Goal: Contribute content

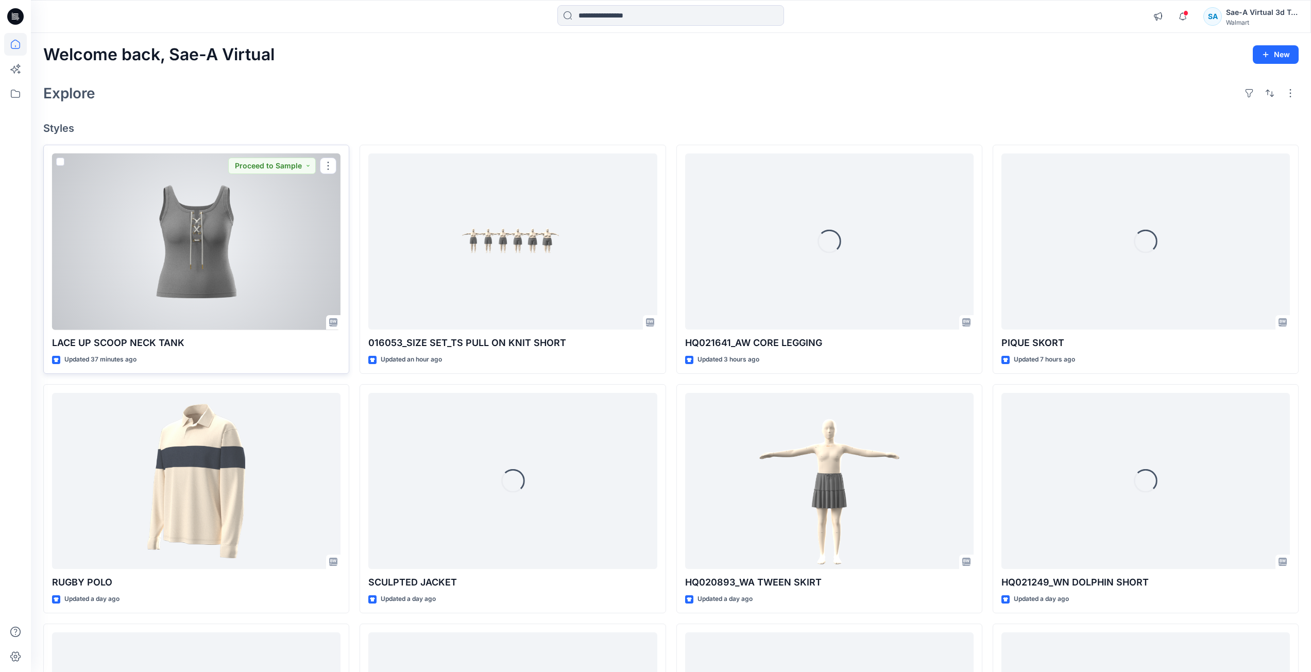
click at [259, 310] on div at bounding box center [196, 241] width 288 height 177
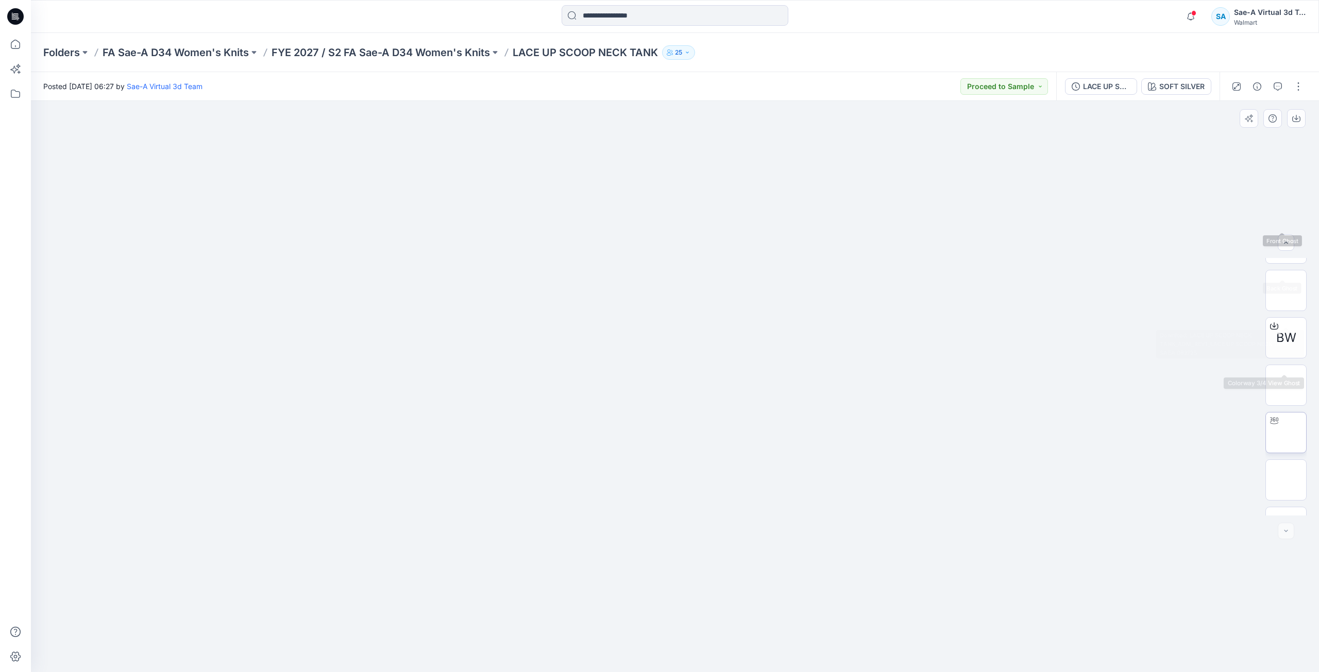
scroll to position [163, 0]
click at [1287, 365] on img at bounding box center [1286, 352] width 40 height 32
click at [1301, 92] on button "button" at bounding box center [1298, 86] width 16 height 16
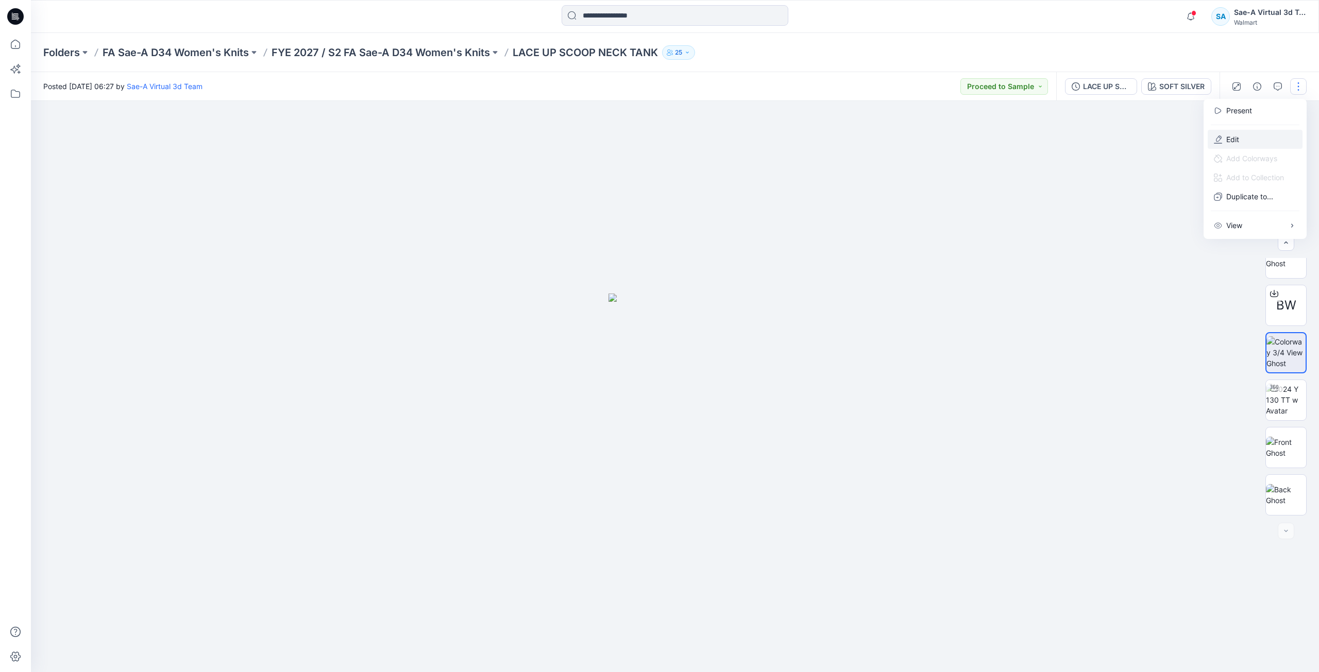
click at [1267, 140] on button "Edit" at bounding box center [1254, 139] width 95 height 19
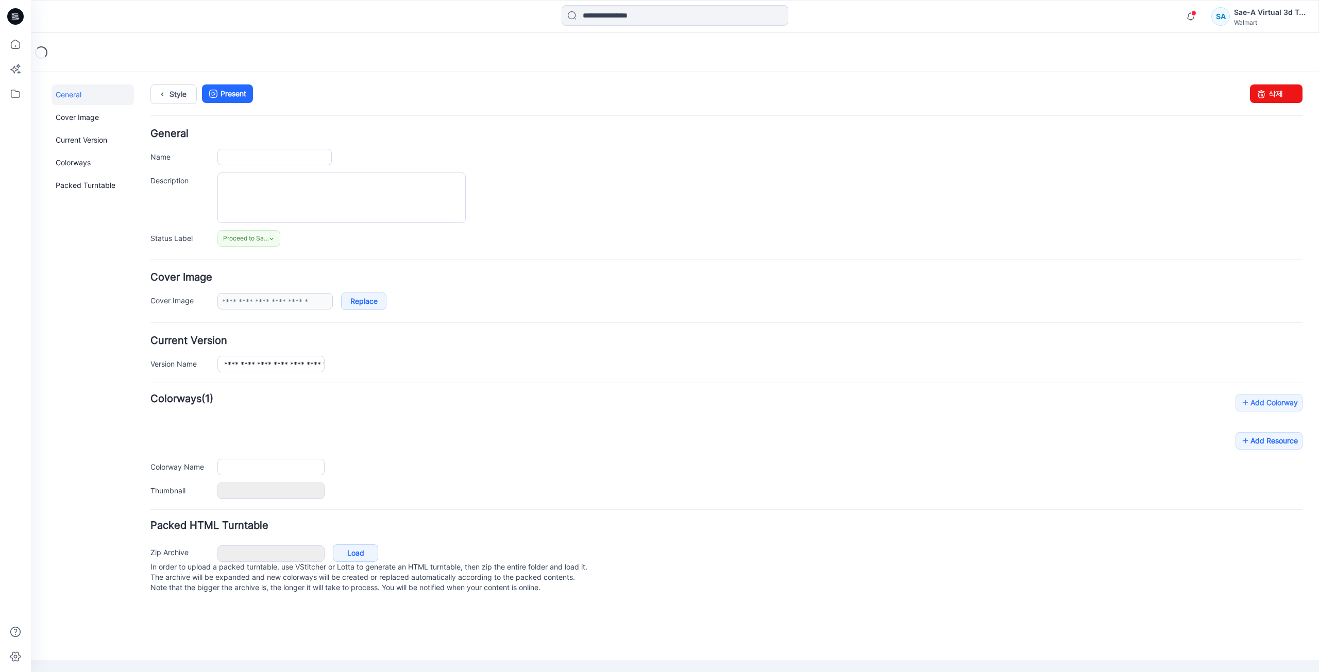
type input "**********"
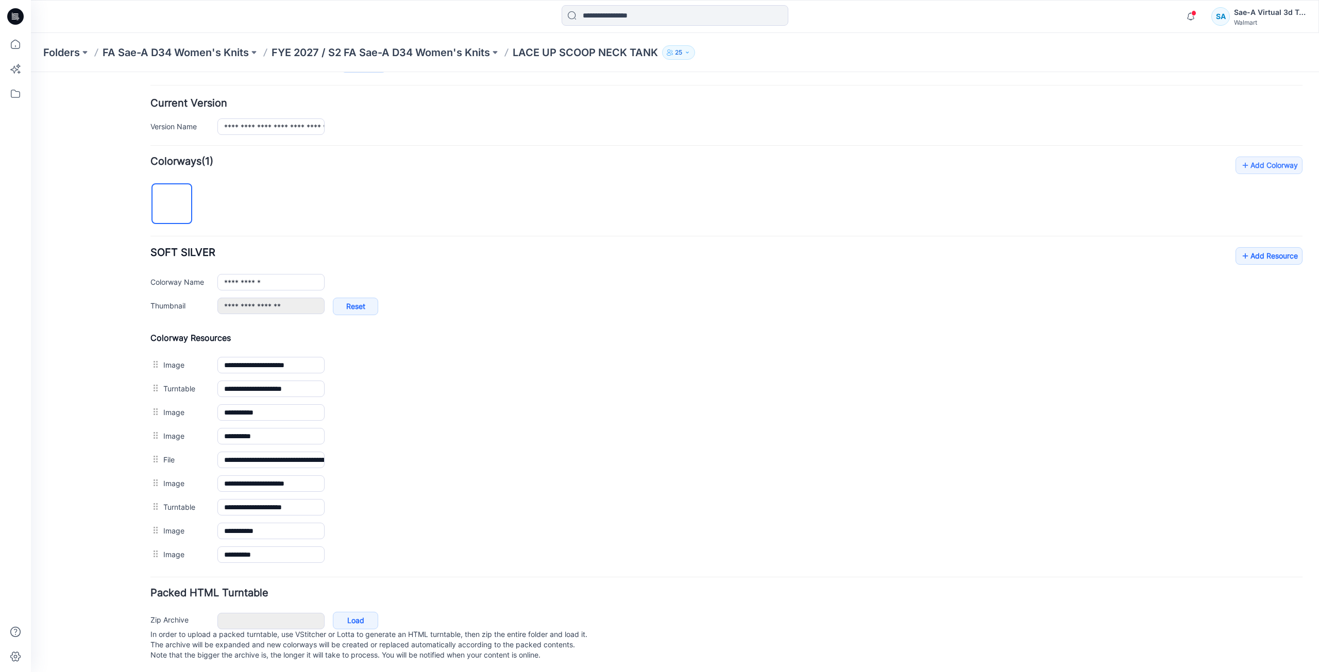
scroll to position [250, 0]
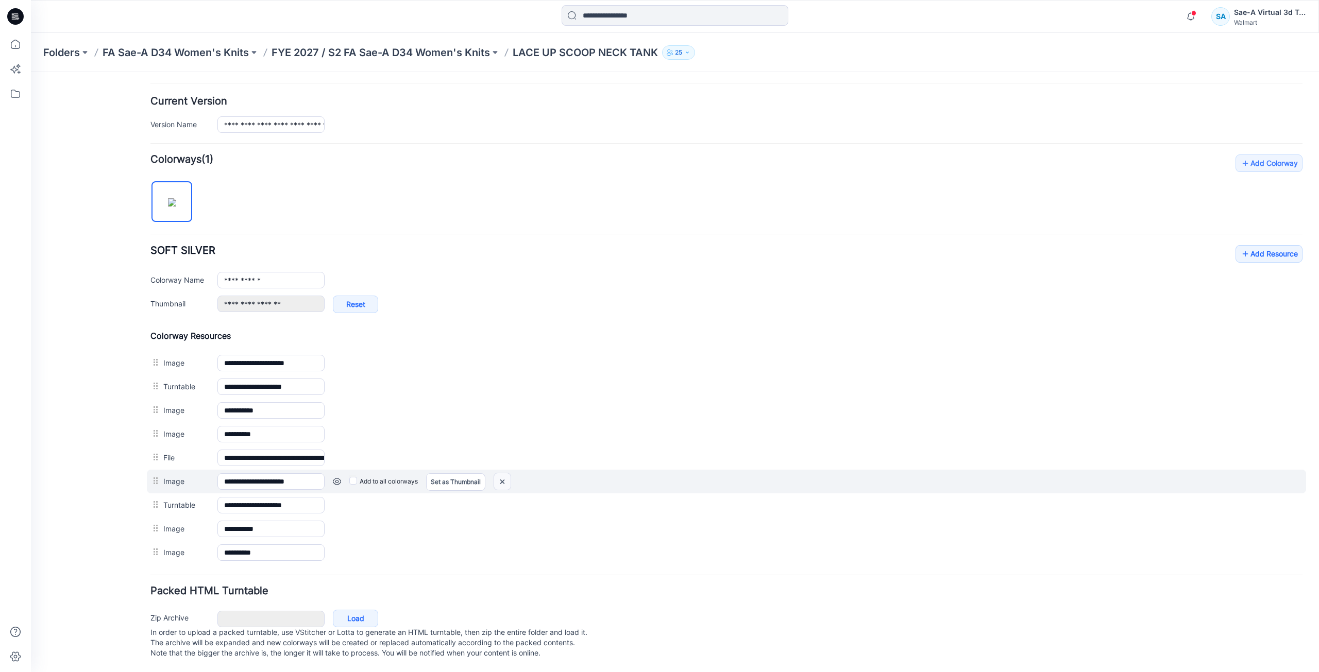
click at [31, 72] on img at bounding box center [31, 72] width 0 height 0
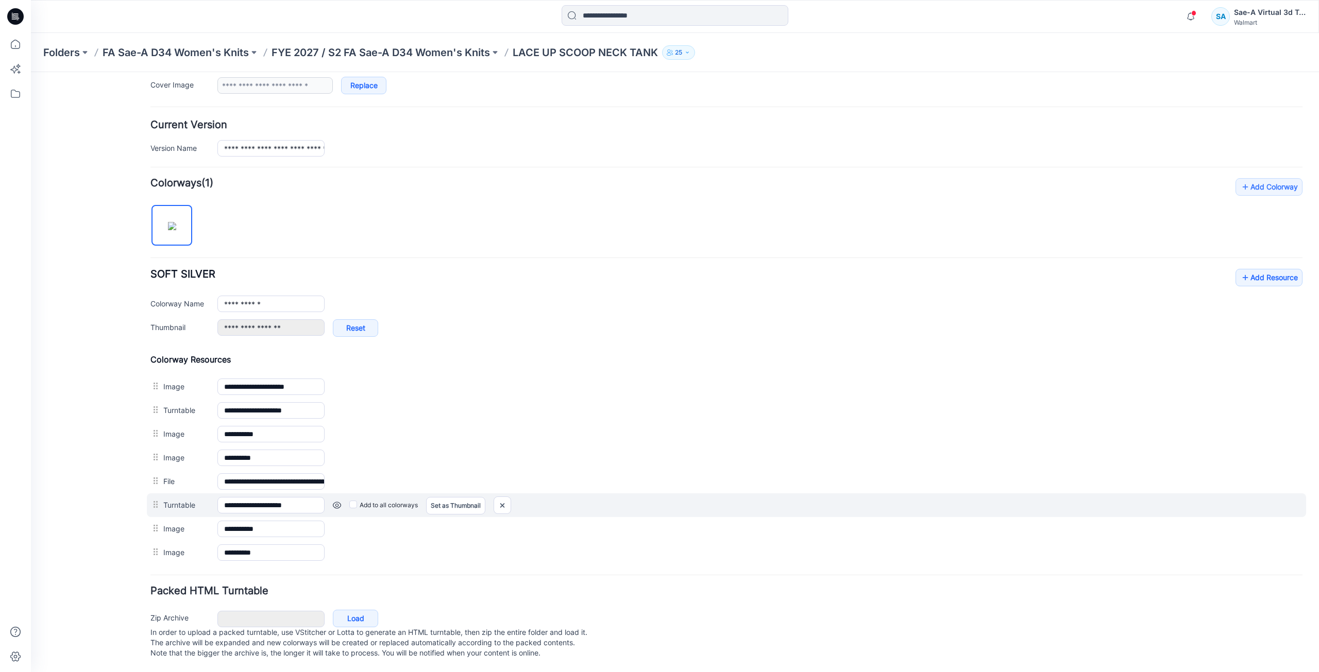
scroll to position [215, 0]
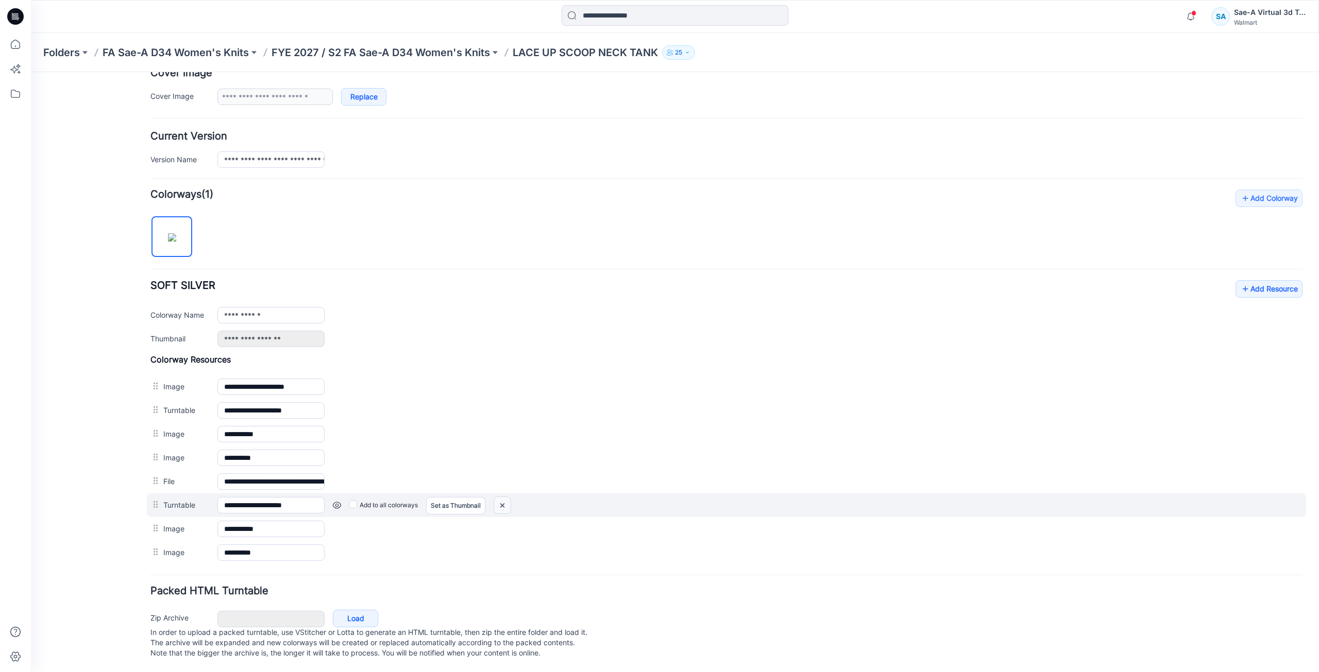
click at [31, 72] on img at bounding box center [31, 72] width 0 height 0
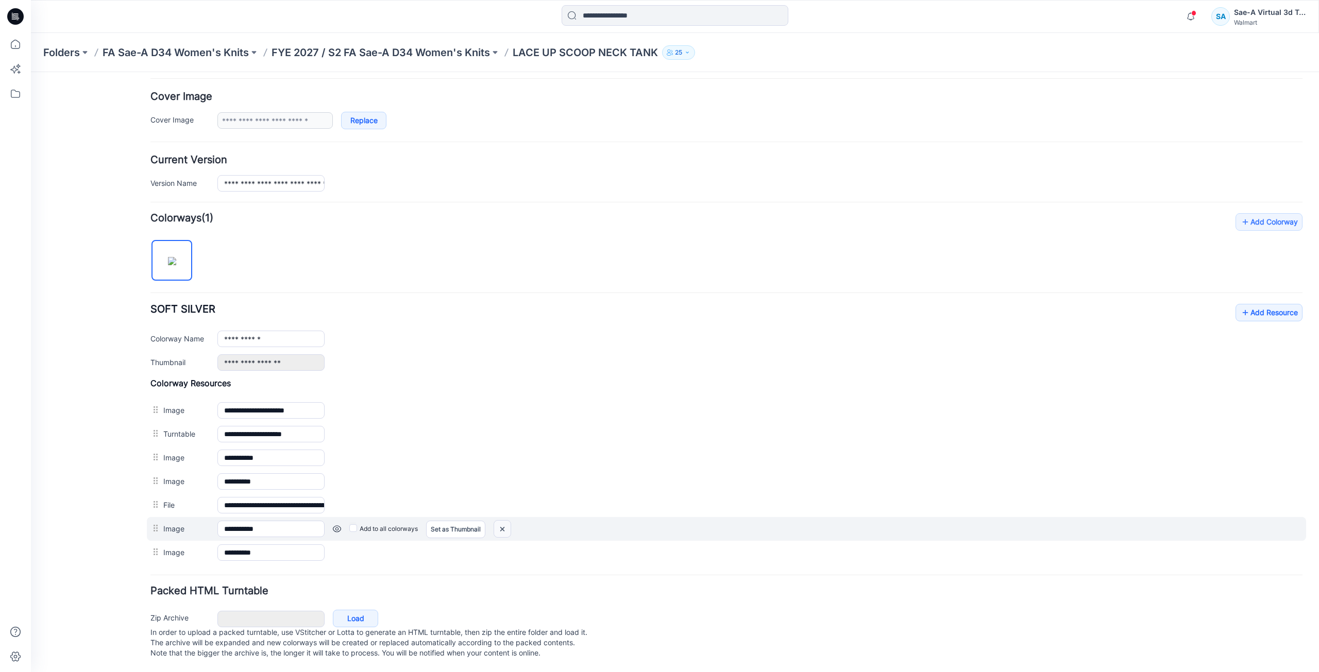
click at [31, 72] on img at bounding box center [31, 72] width 0 height 0
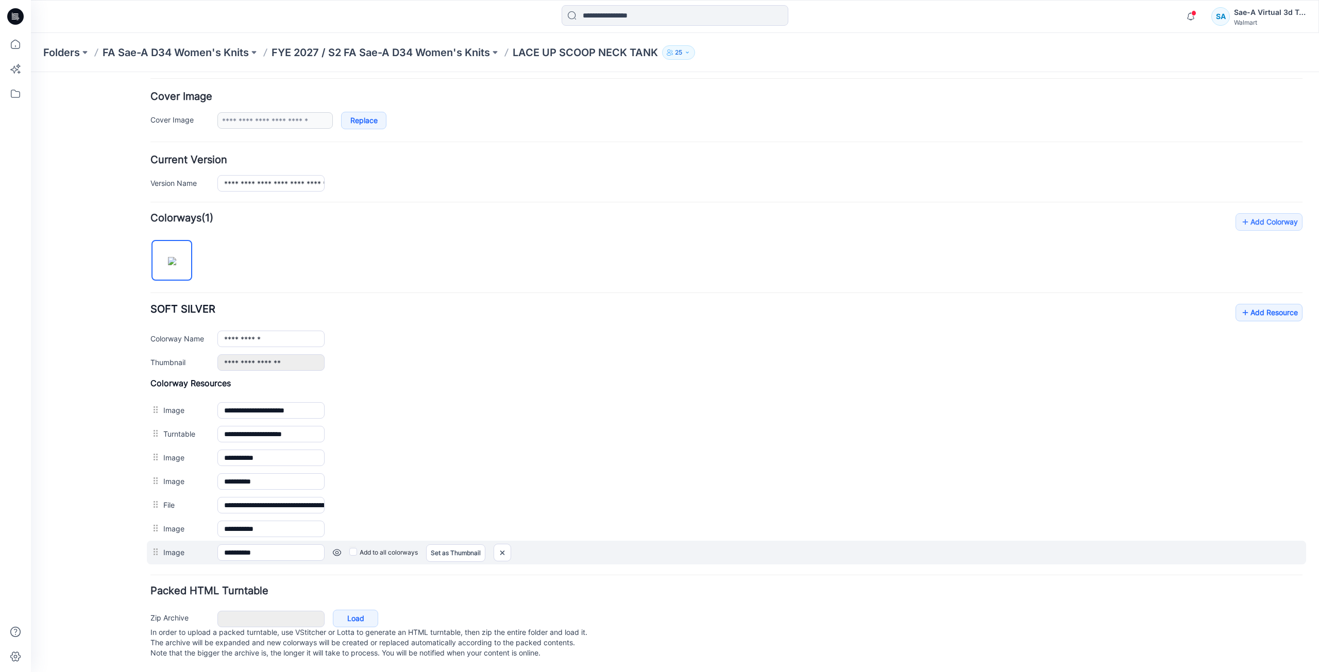
scroll to position [167, 0]
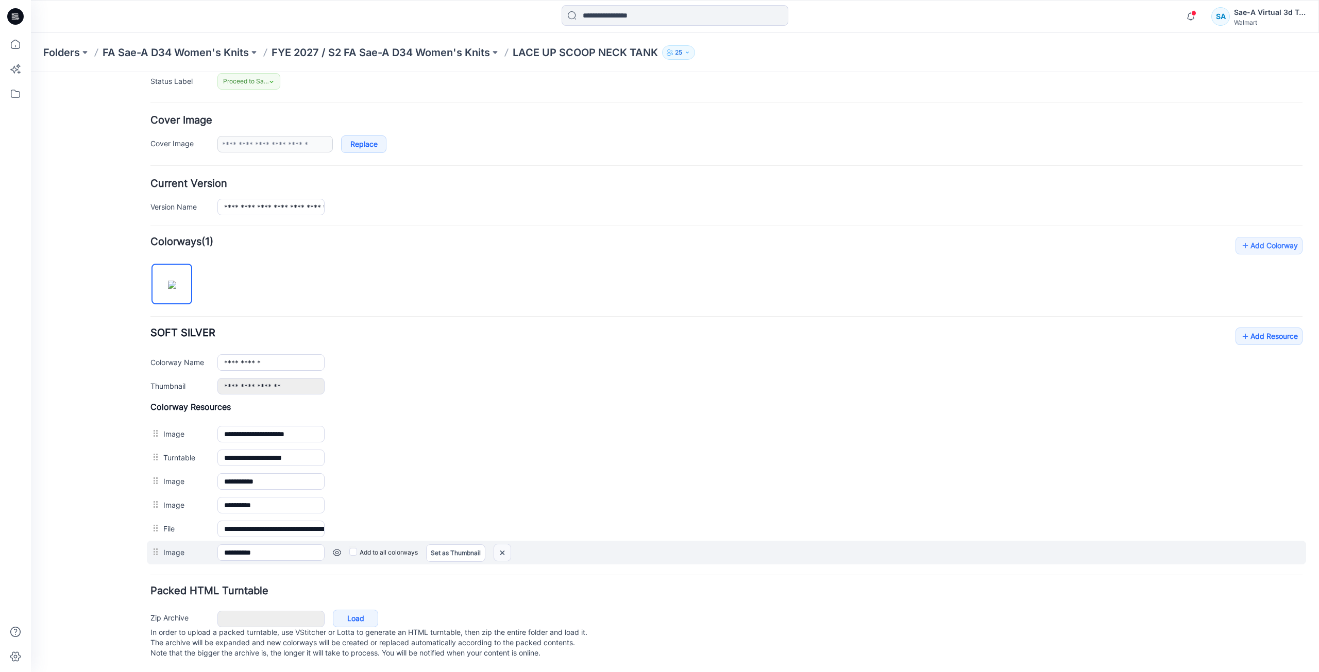
click at [31, 72] on img at bounding box center [31, 72] width 0 height 0
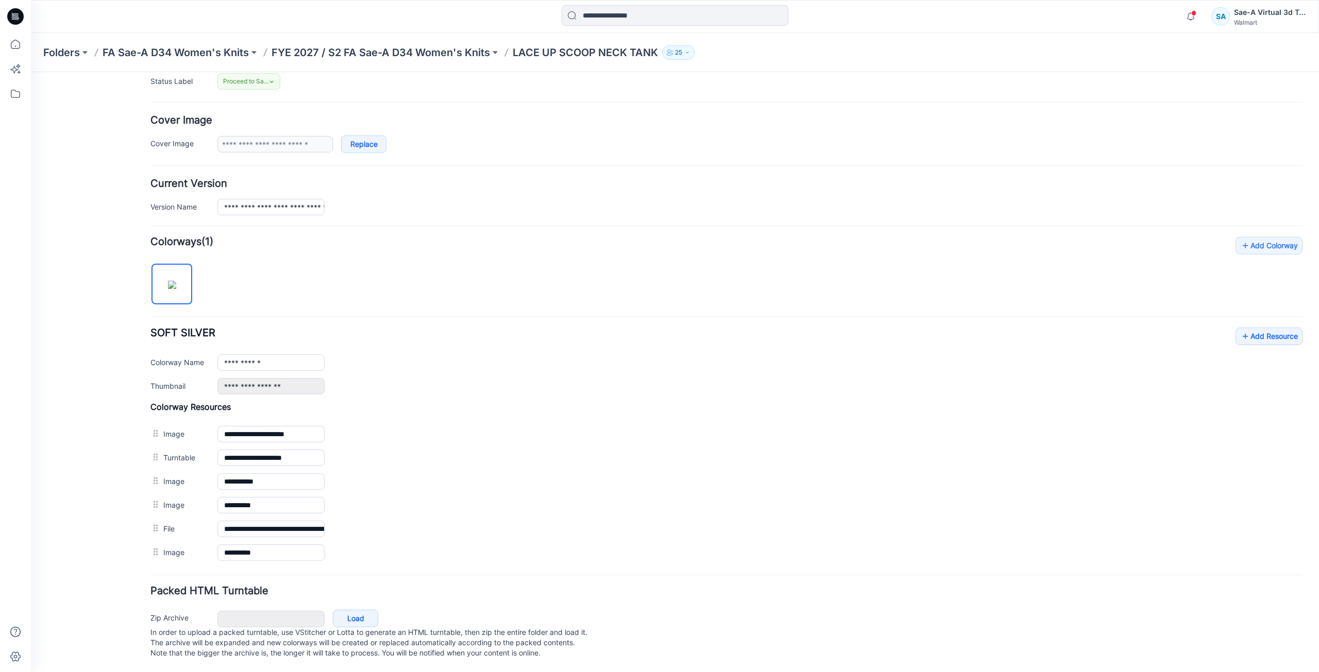
scroll to position [144, 0]
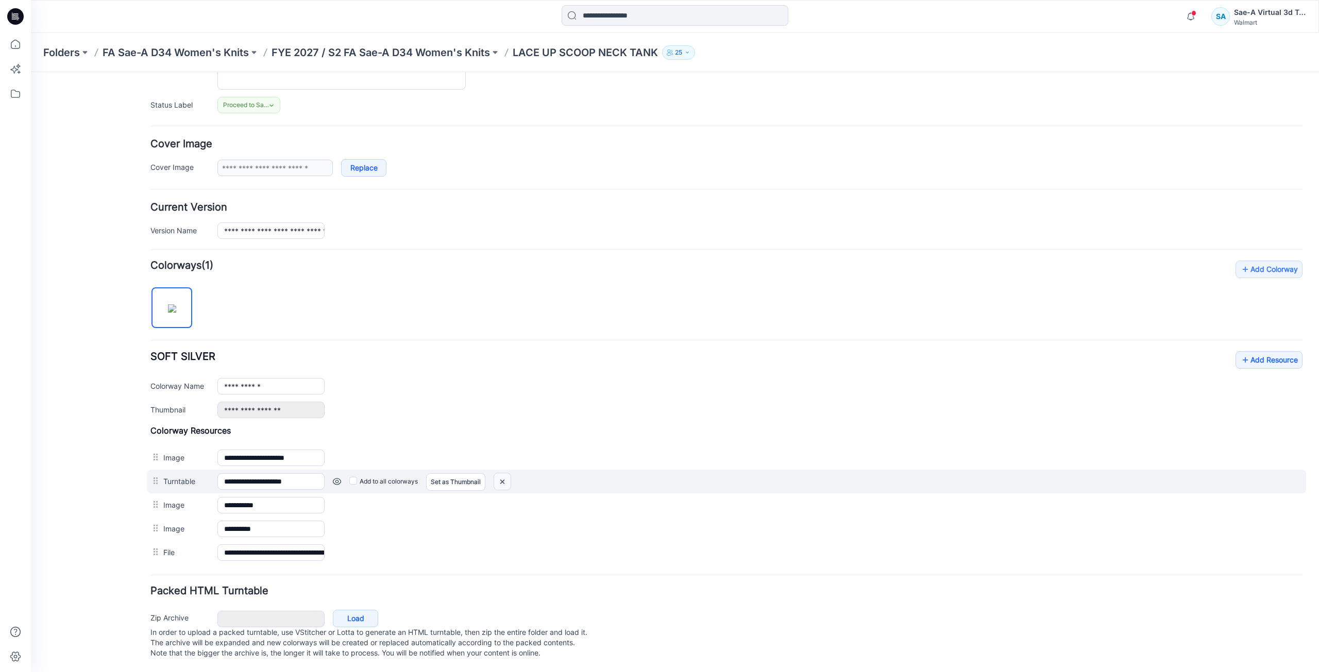
click at [31, 72] on img at bounding box center [31, 72] width 0 height 0
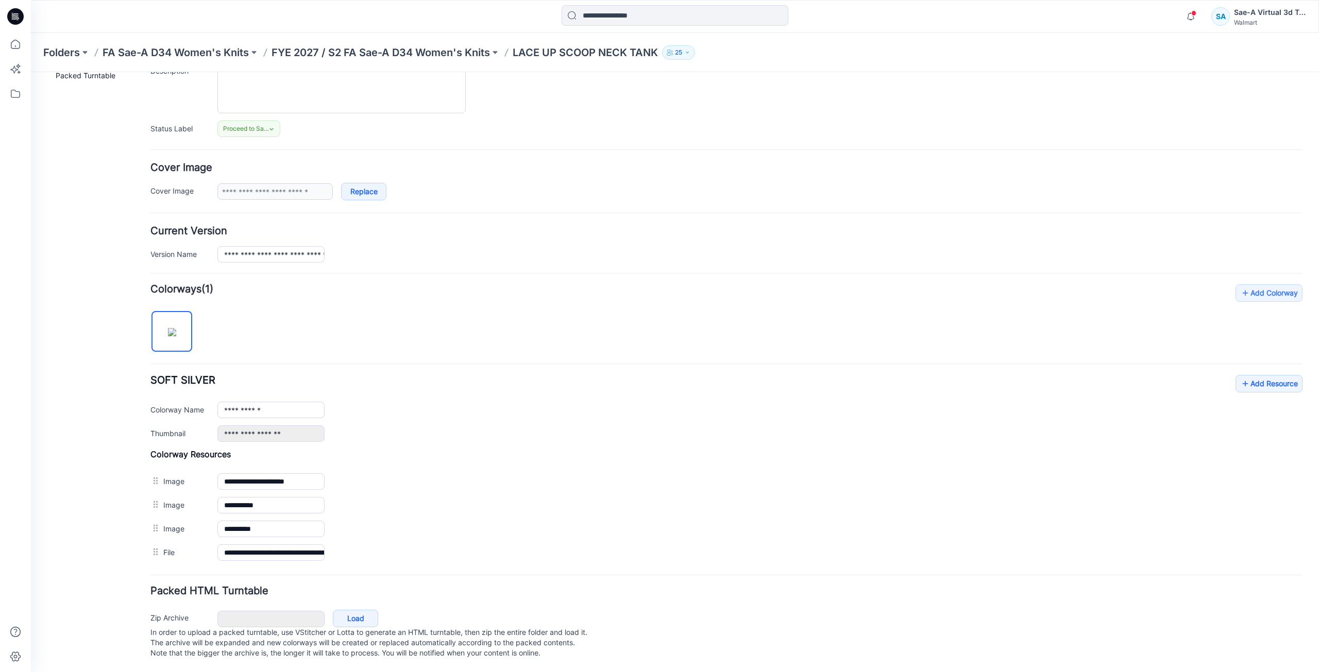
scroll to position [120, 0]
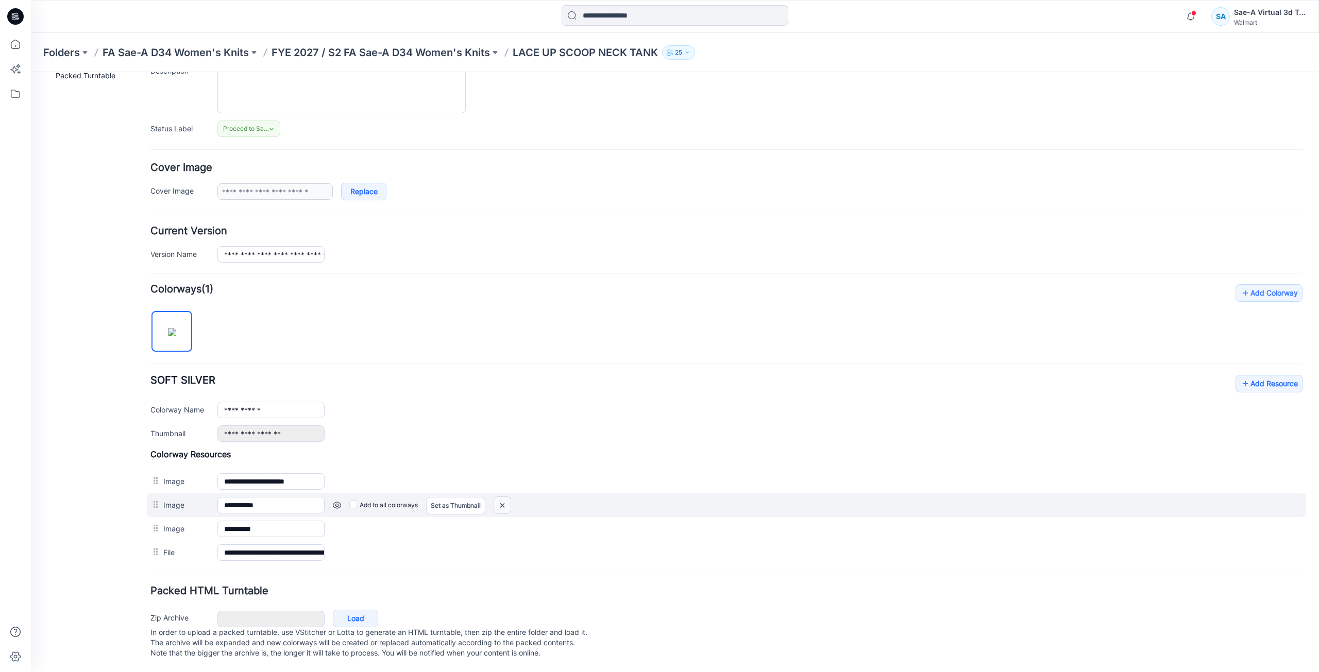
click at [31, 72] on img at bounding box center [31, 72] width 0 height 0
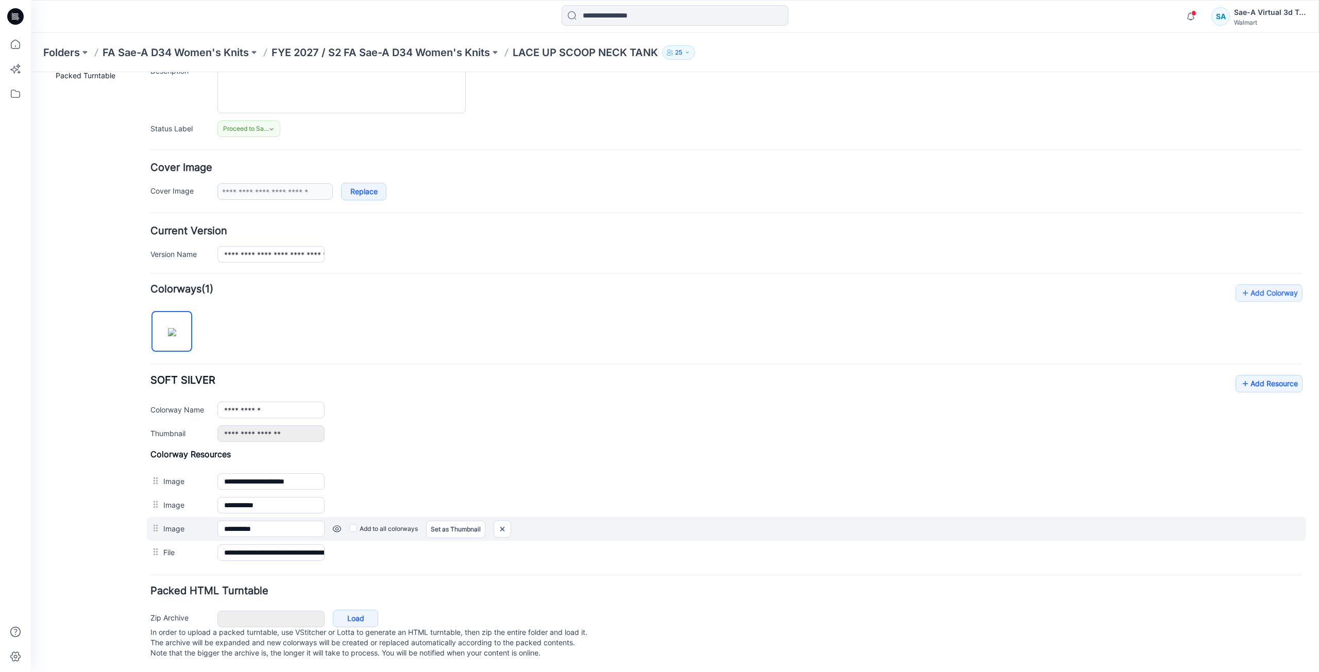
scroll to position [96, 0]
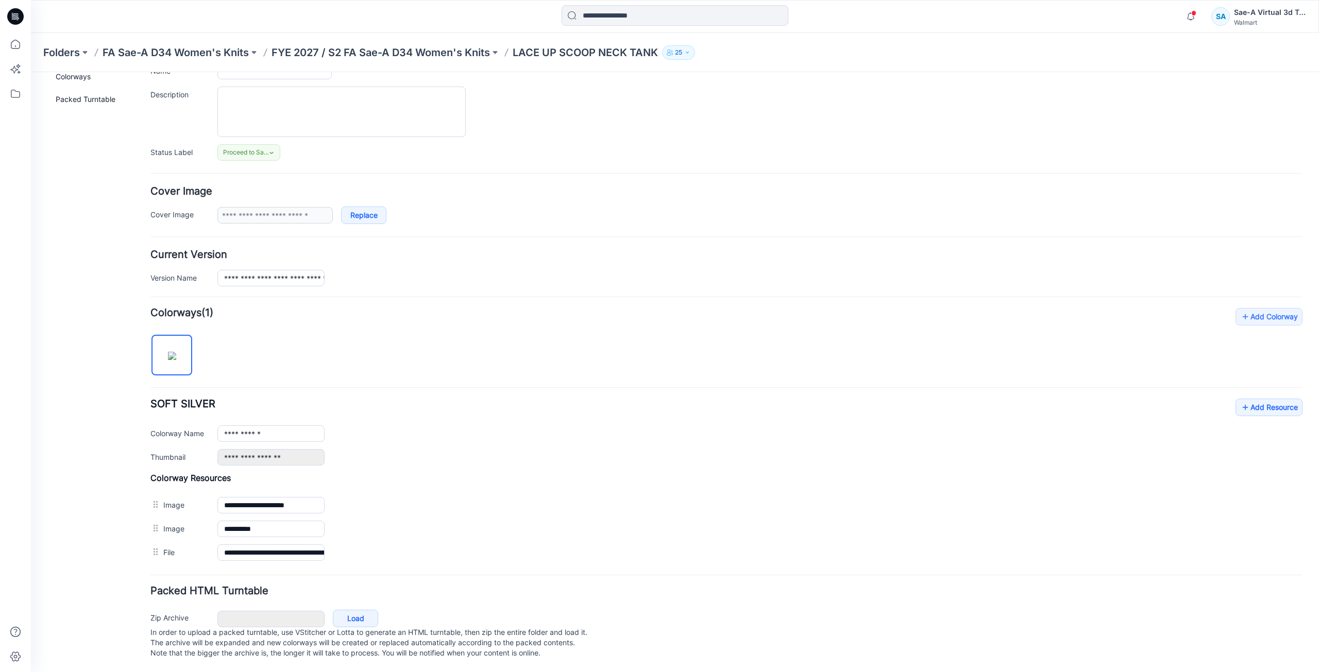
click at [31, 72] on img at bounding box center [31, 72] width 0 height 0
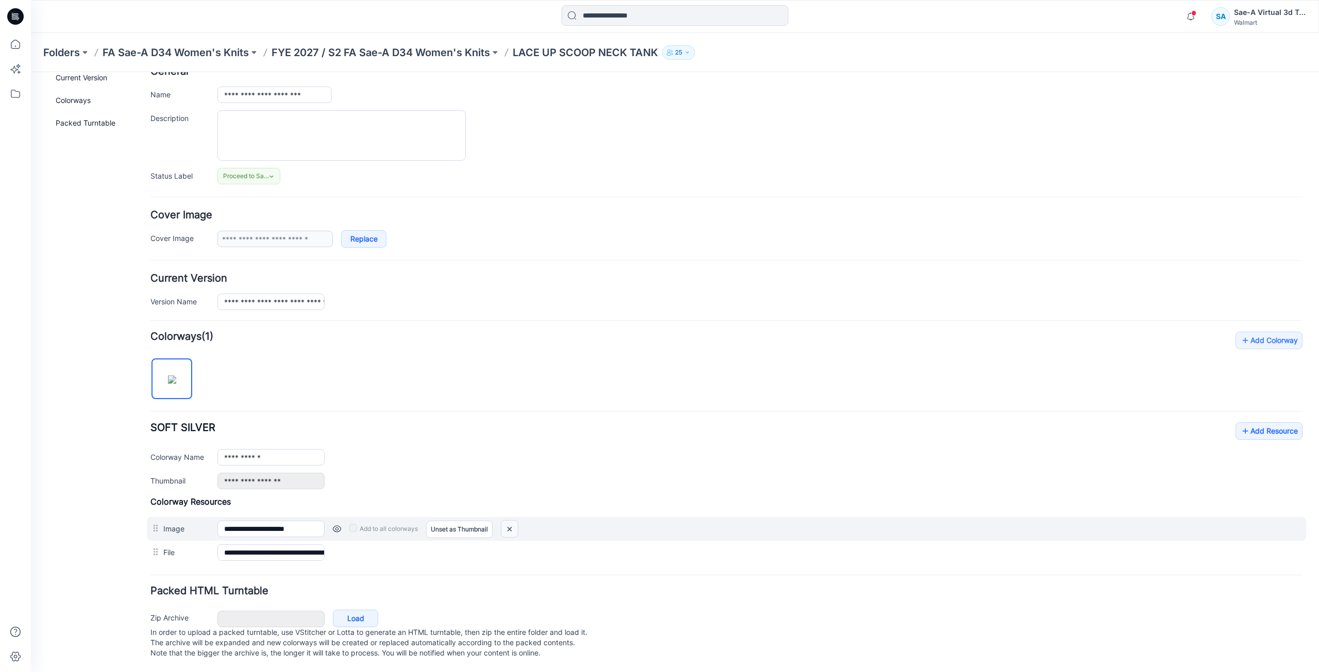
scroll to position [73, 0]
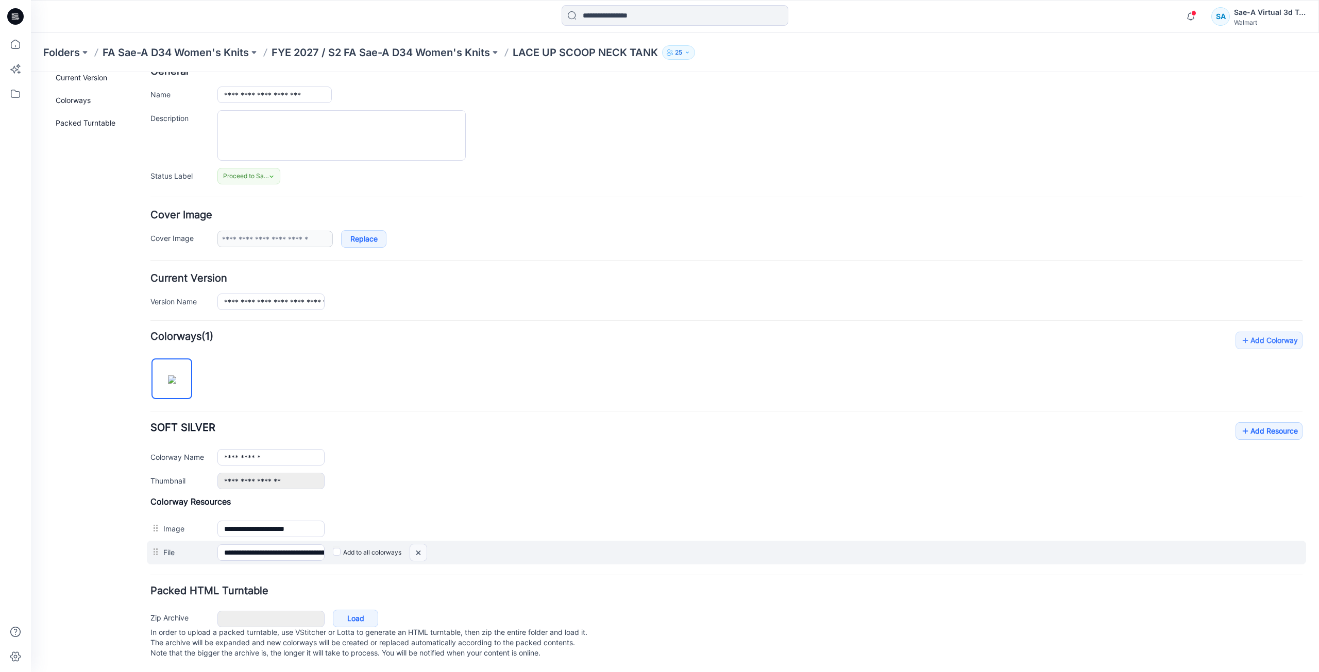
click at [31, 72] on img at bounding box center [31, 72] width 0 height 0
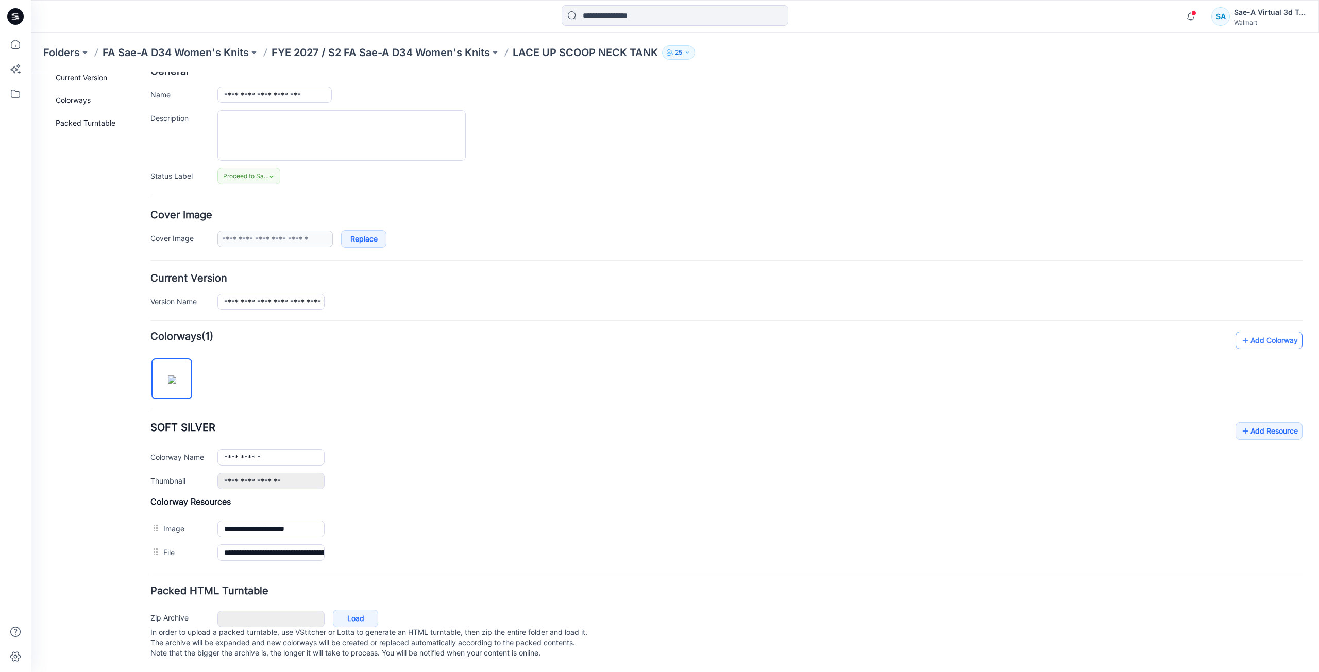
scroll to position [49, 0]
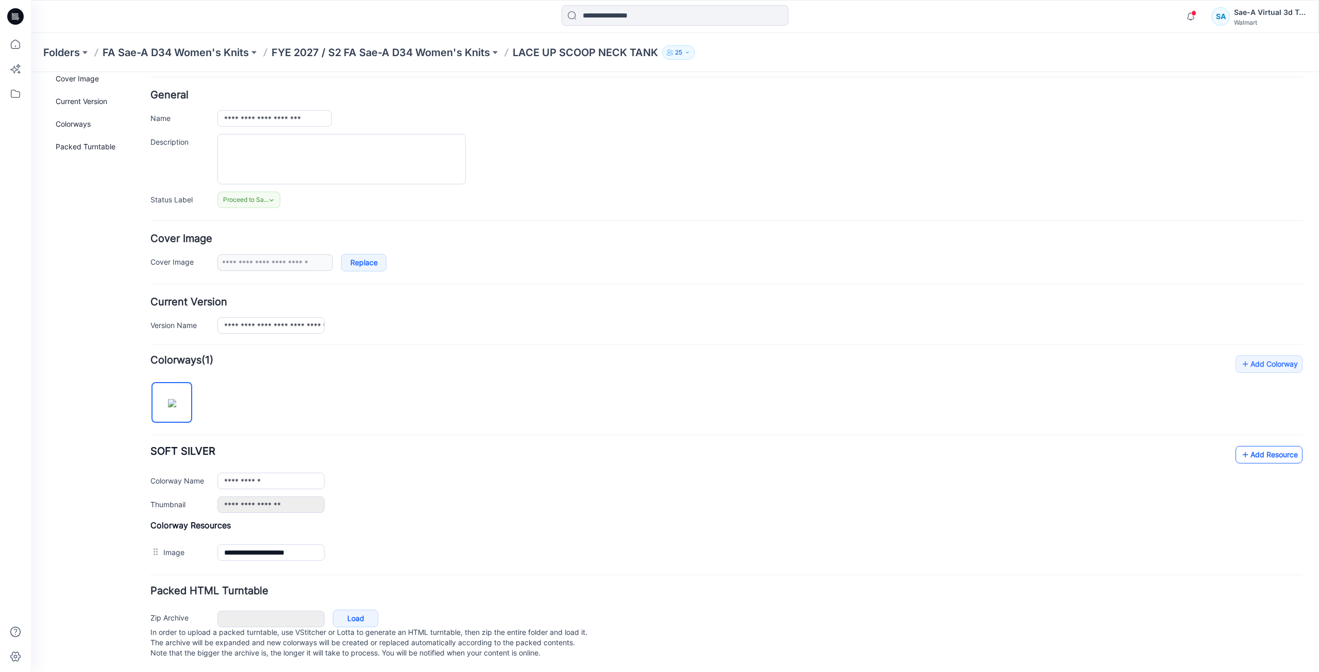
click at [1276, 451] on link "Add Resource" at bounding box center [1268, 455] width 67 height 18
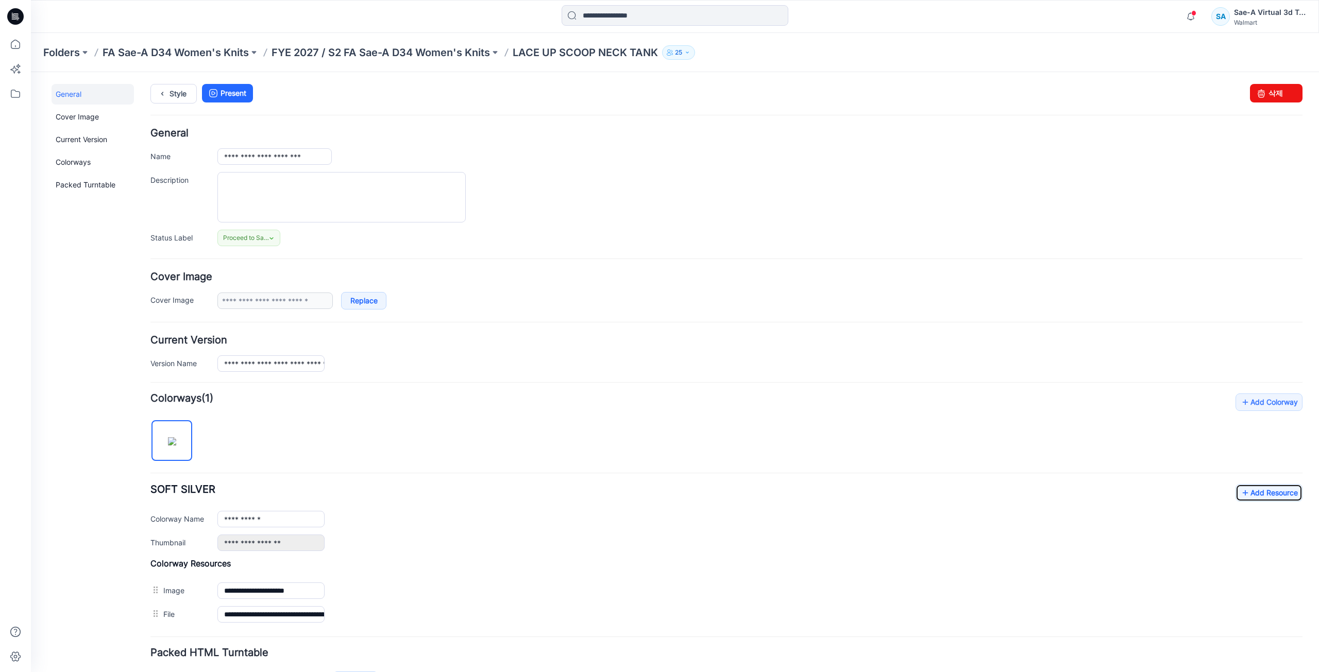
scroll to position [0, 0]
click at [552, 415] on div "**********" at bounding box center [726, 510] width 1152 height 233
click at [176, 95] on link "Style" at bounding box center [173, 94] width 46 height 20
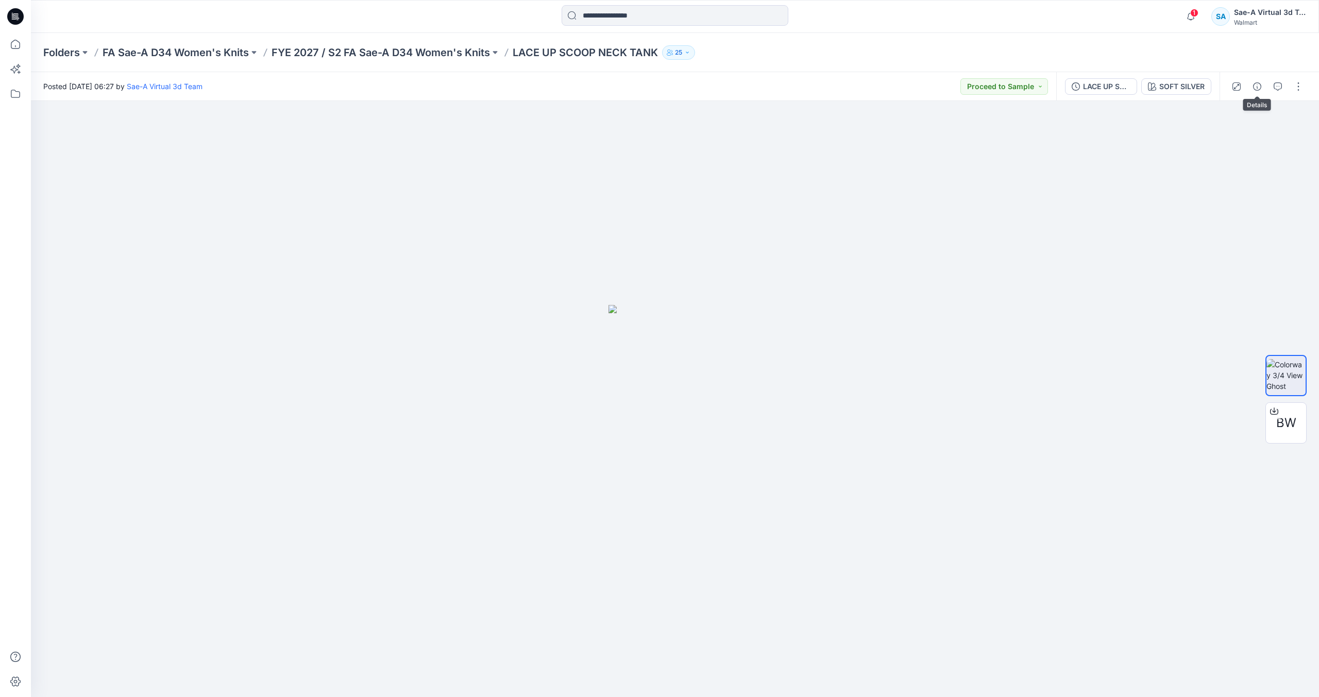
click at [1276, 86] on icon "button" at bounding box center [1277, 86] width 8 height 8
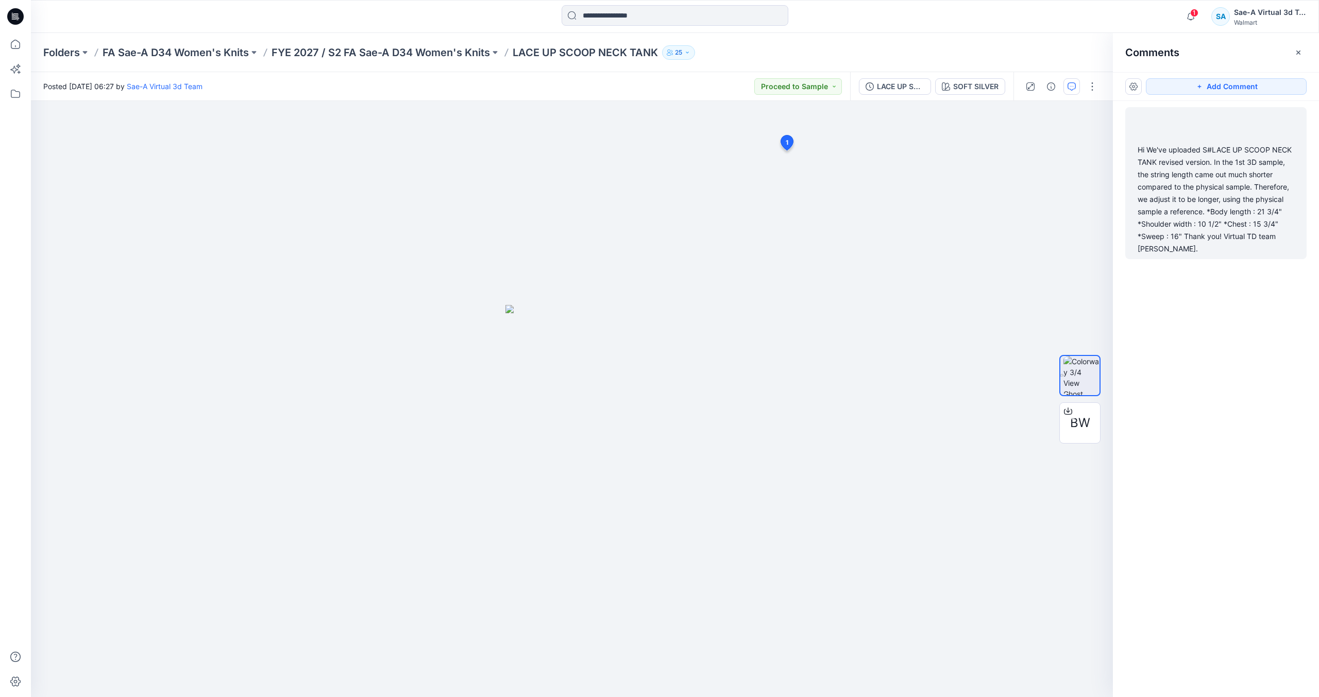
click at [1224, 183] on div "Hi We've uploaded S#LACE UP SCOOP NECK TANK revised version. In the 1st 3D samp…" at bounding box center [1215, 199] width 157 height 111
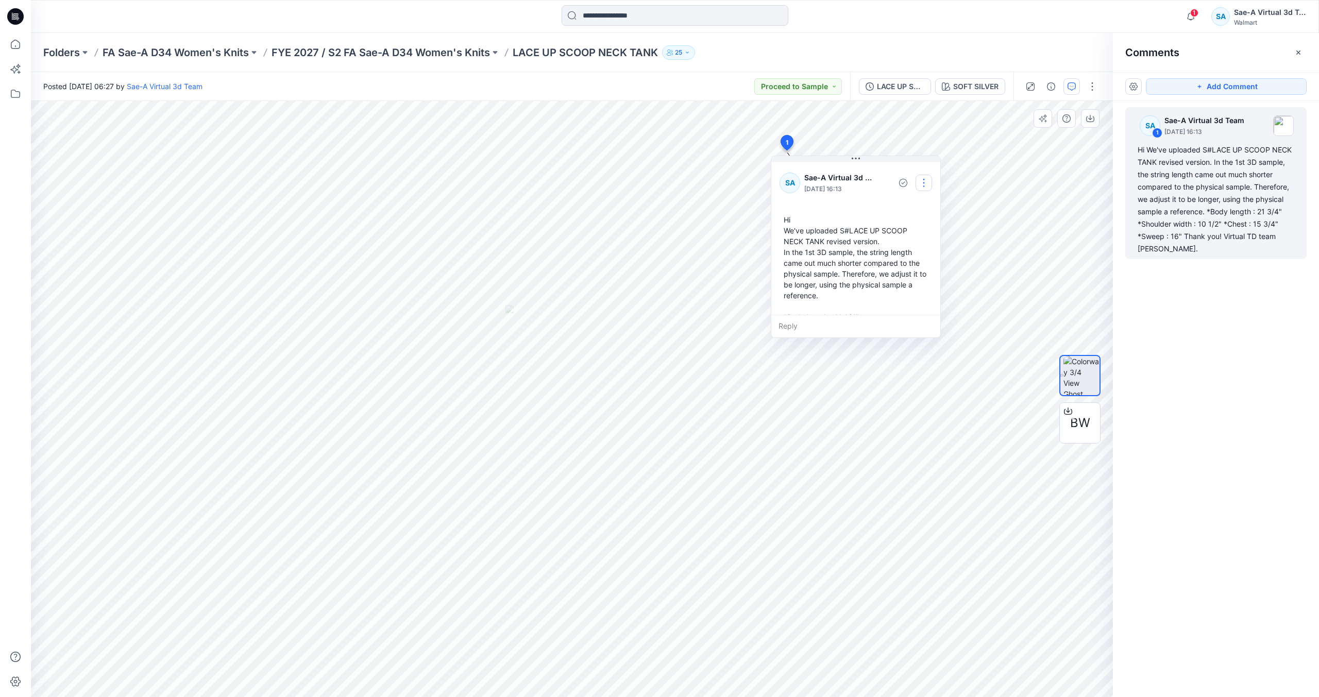
click at [926, 184] on button "button" at bounding box center [923, 183] width 16 height 16
click at [910, 210] on p "Edit comment" at bounding box center [926, 206] width 46 height 11
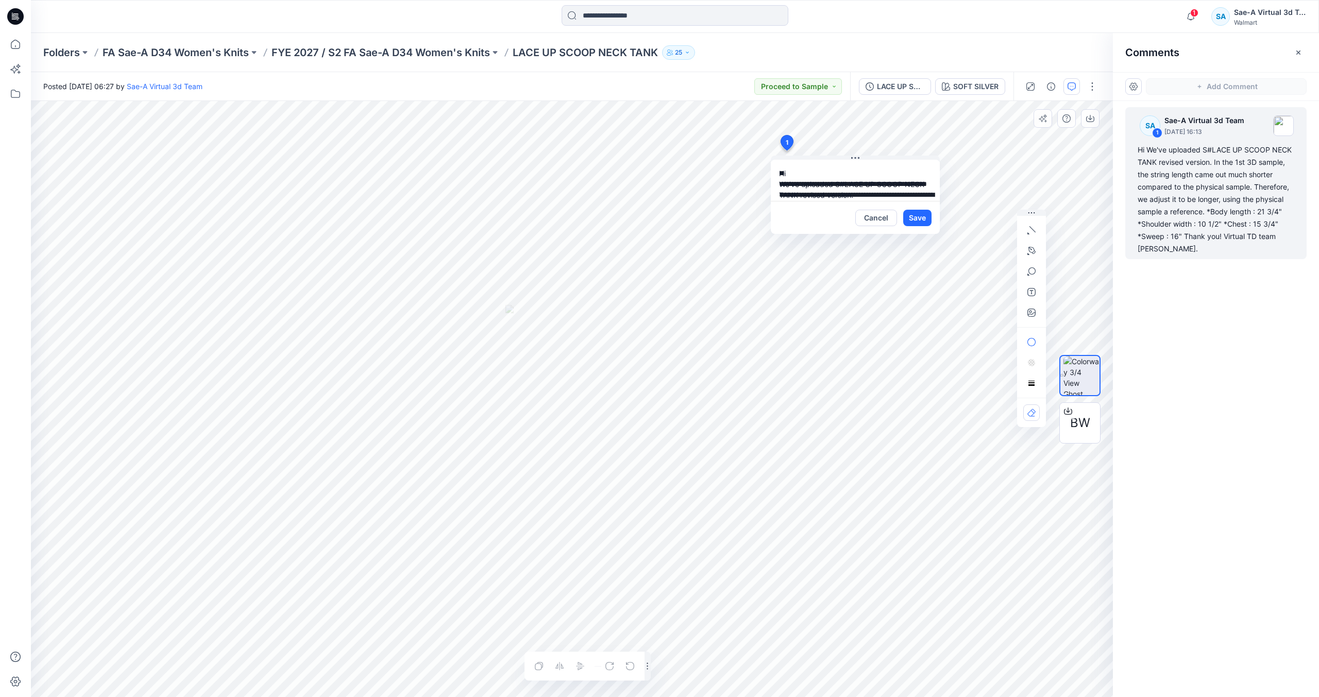
scroll to position [138, 0]
click at [889, 220] on button "Cancel" at bounding box center [876, 218] width 42 height 16
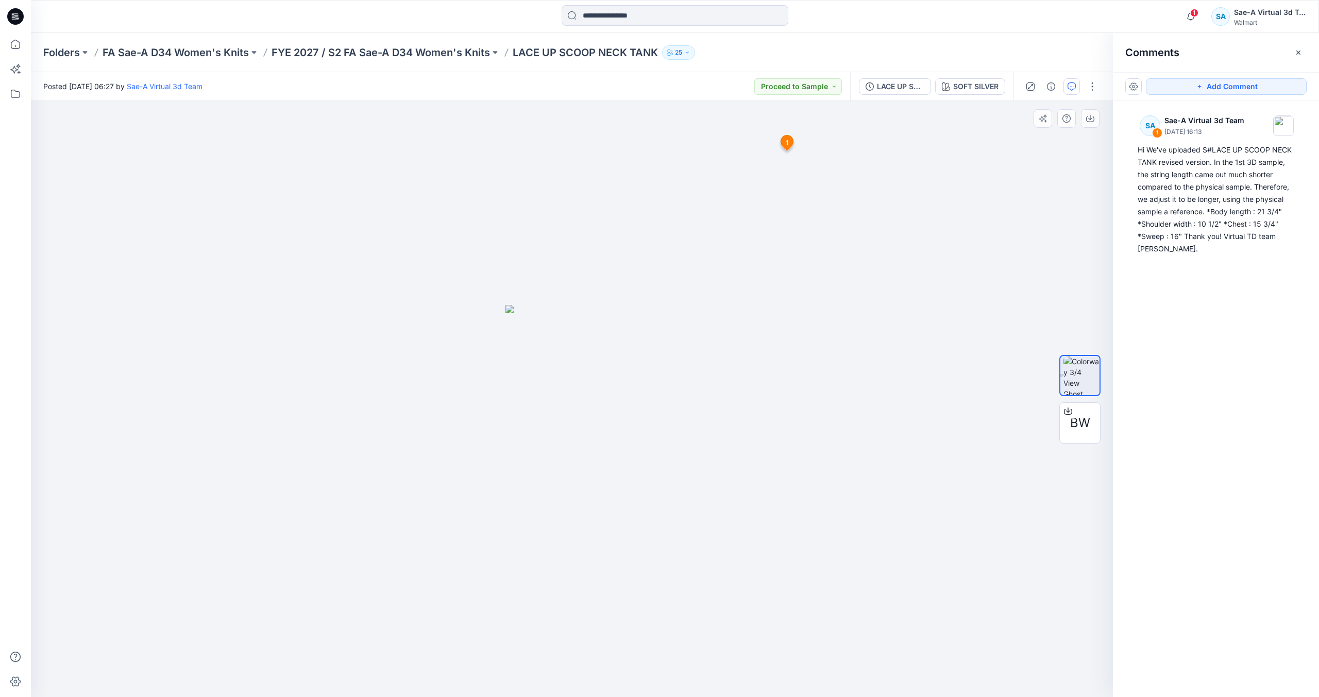
click at [1056, 197] on div at bounding box center [572, 399] width 1082 height 596
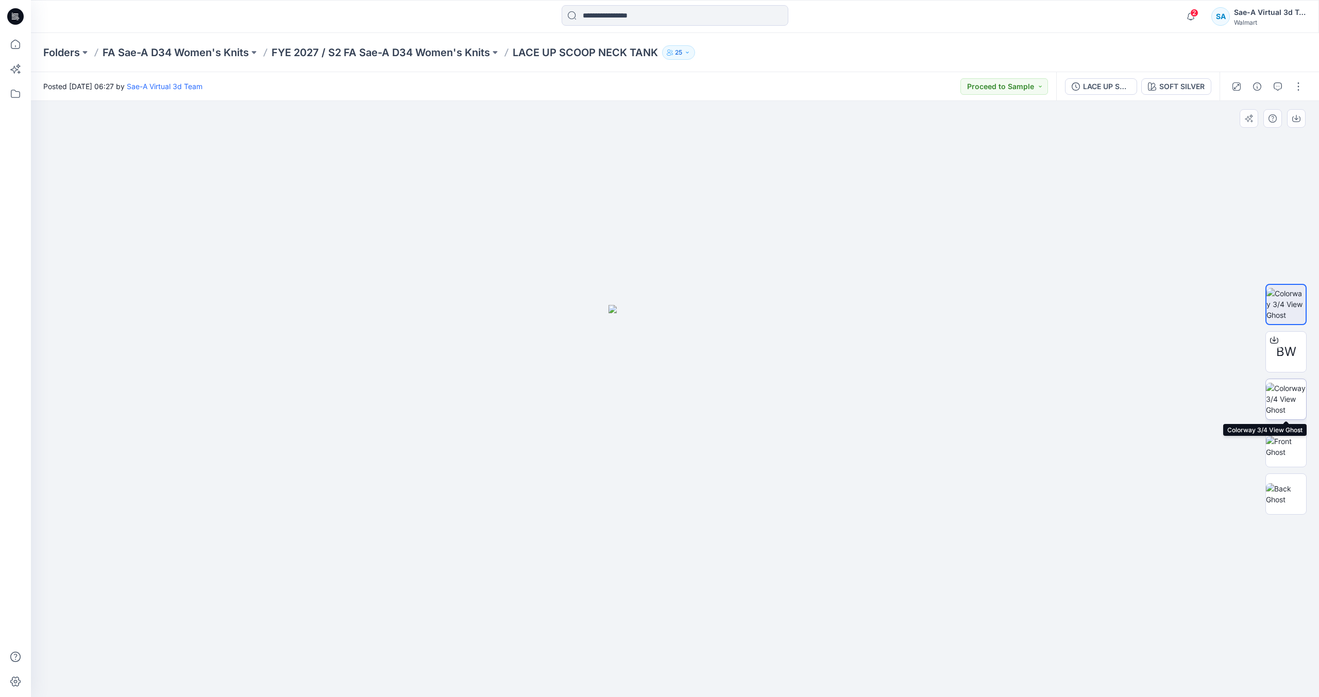
click at [1292, 398] on img at bounding box center [1286, 399] width 40 height 32
click at [1276, 81] on button "button" at bounding box center [1277, 86] width 16 height 16
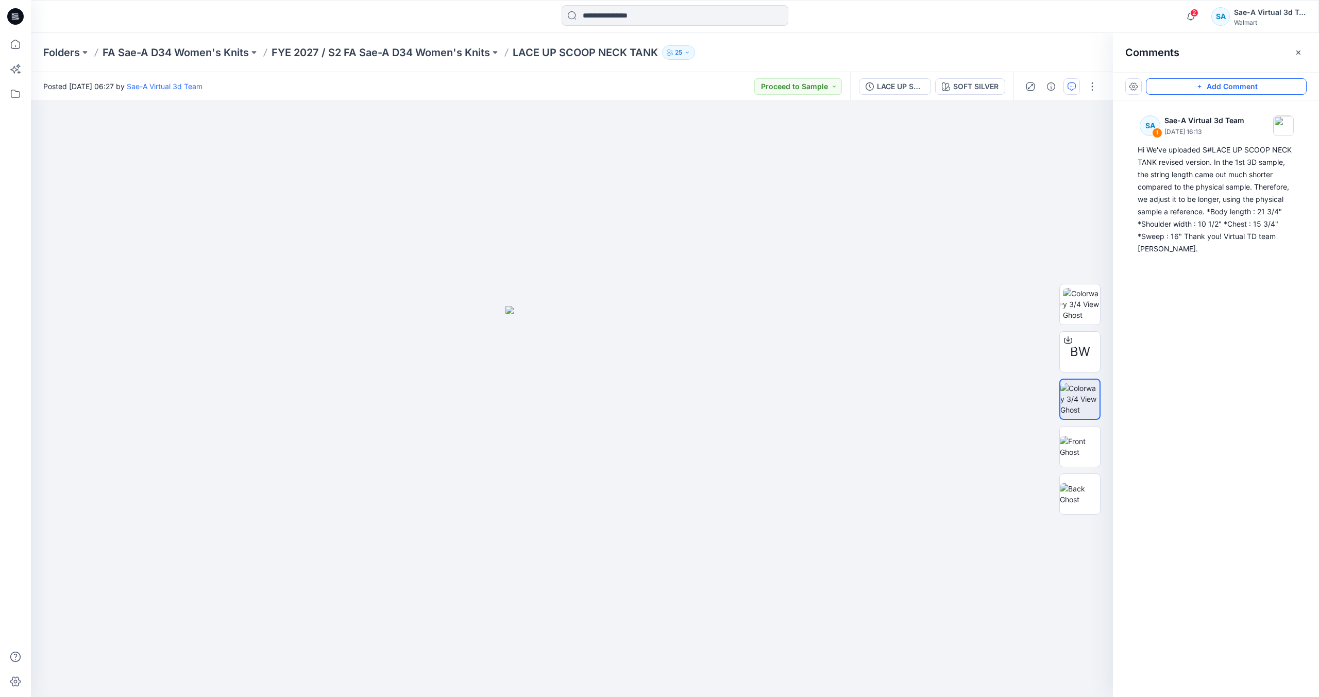
click at [1191, 92] on button "Add Comment" at bounding box center [1226, 86] width 161 height 16
click at [758, 250] on div "2" at bounding box center [572, 399] width 1082 height 596
type textarea "**********"
click at [897, 317] on button "Post" at bounding box center [889, 318] width 28 height 16
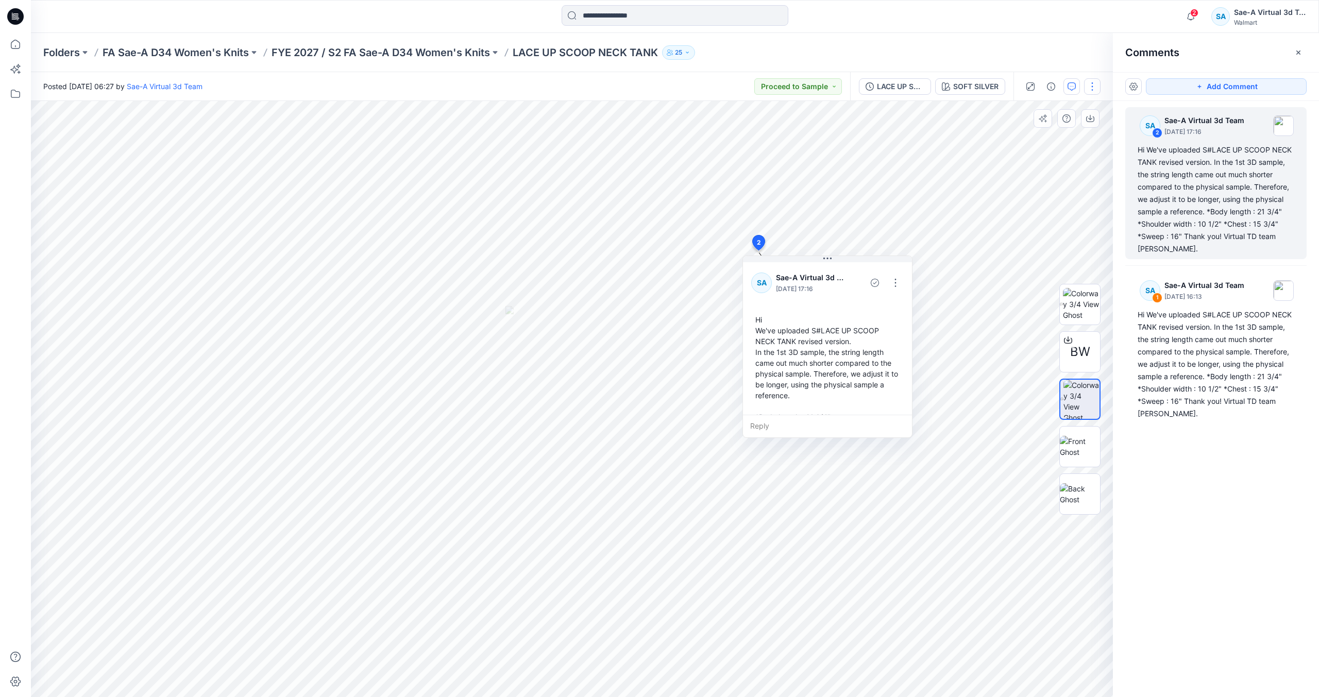
click at [1089, 91] on button "button" at bounding box center [1092, 86] width 16 height 16
click at [1057, 146] on button "Edit" at bounding box center [1048, 139] width 95 height 19
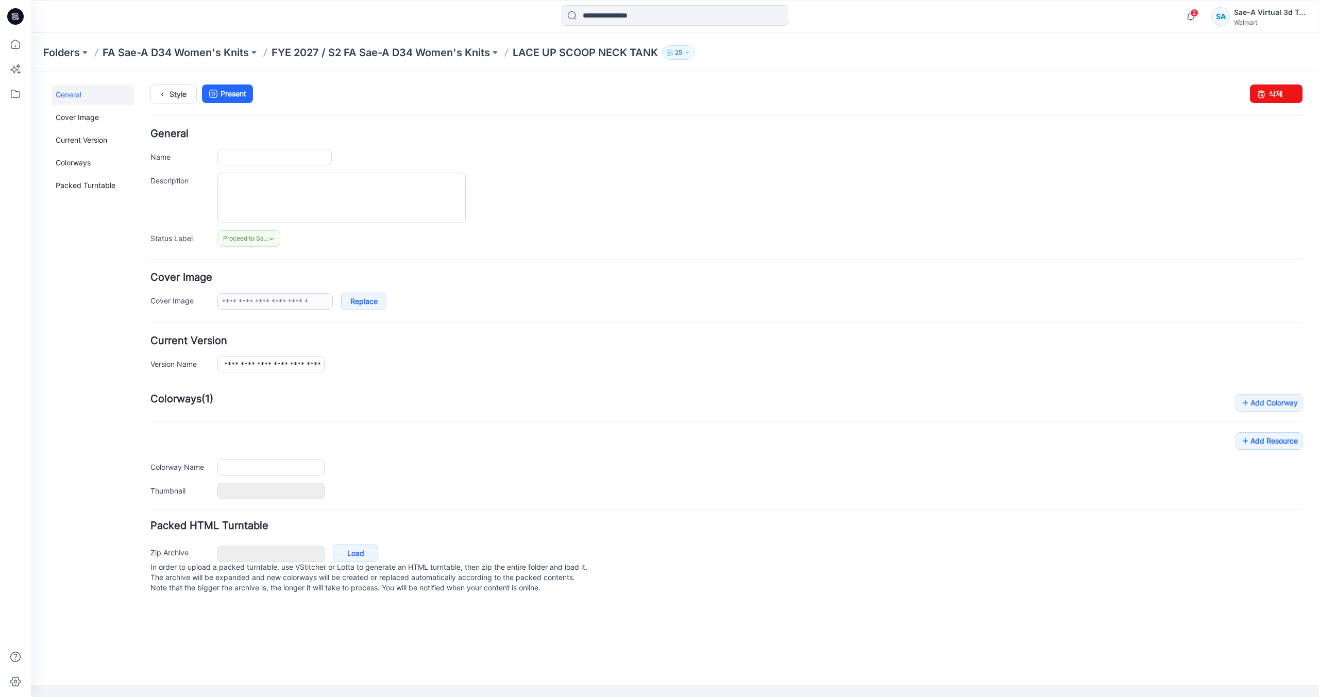
type input "**********"
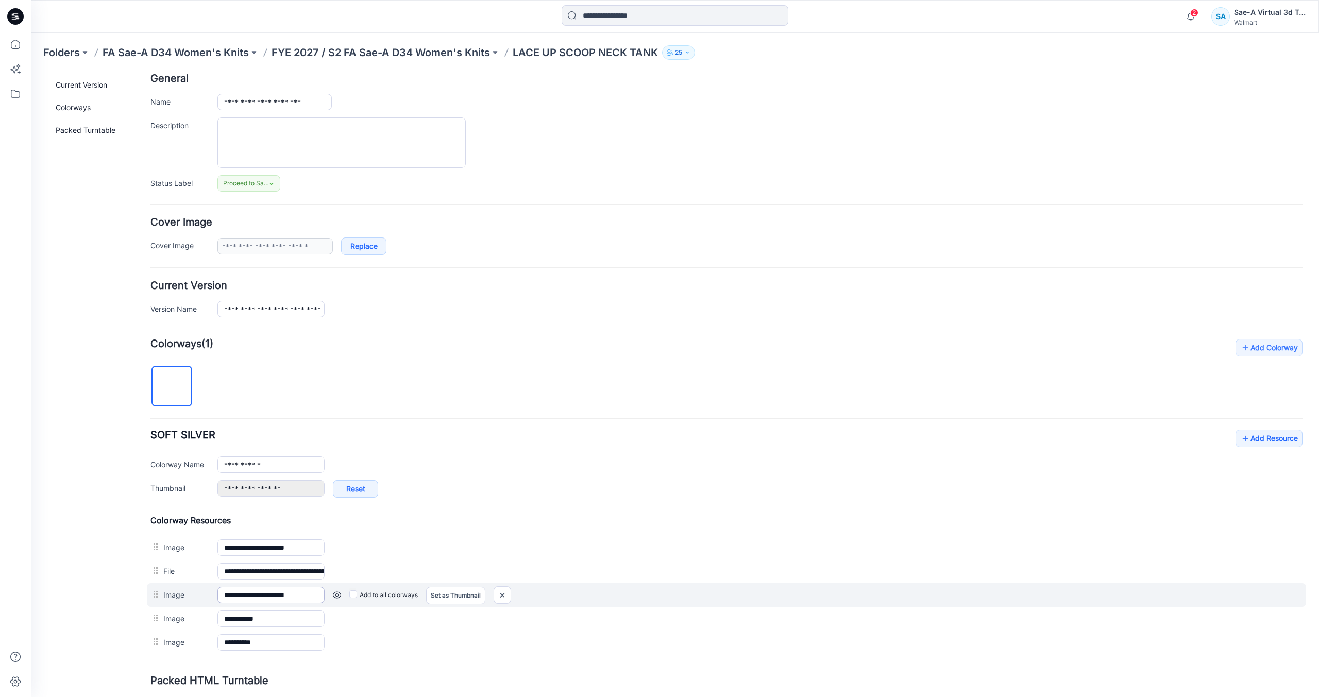
scroll to position [130, 0]
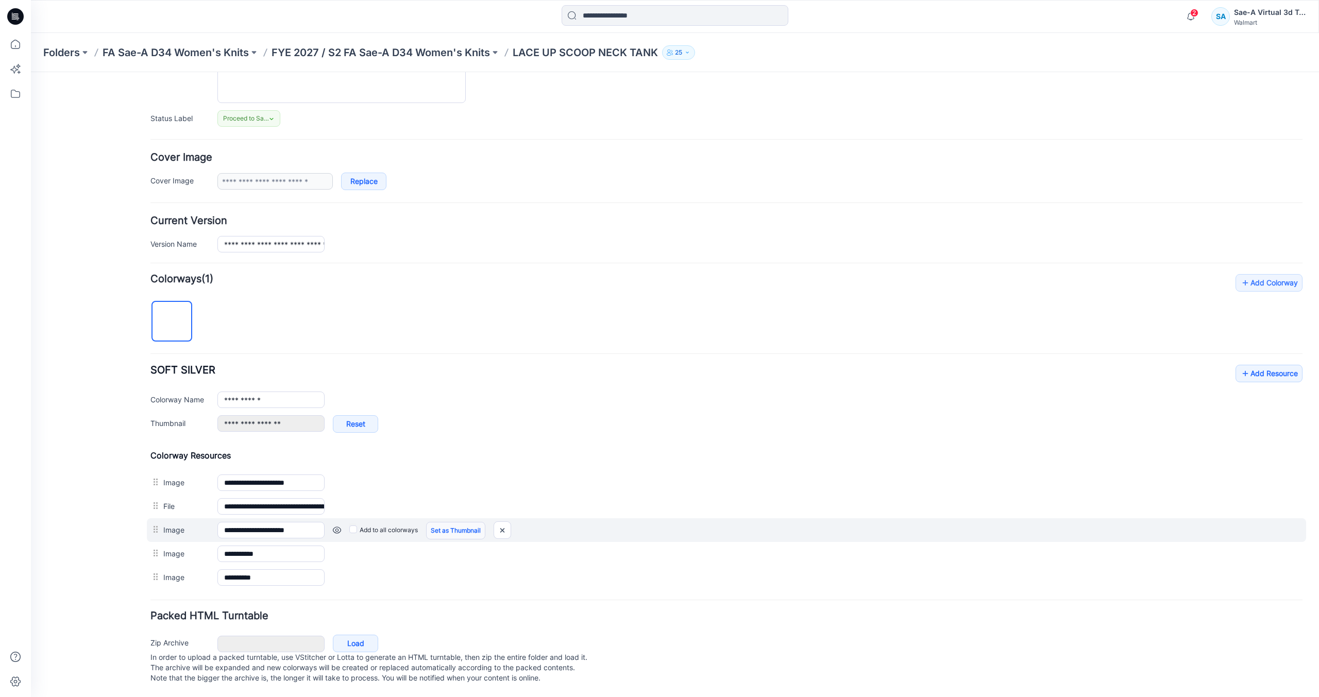
click at [31, 72] on link "Set as Thumbnail" at bounding box center [31, 72] width 0 height 0
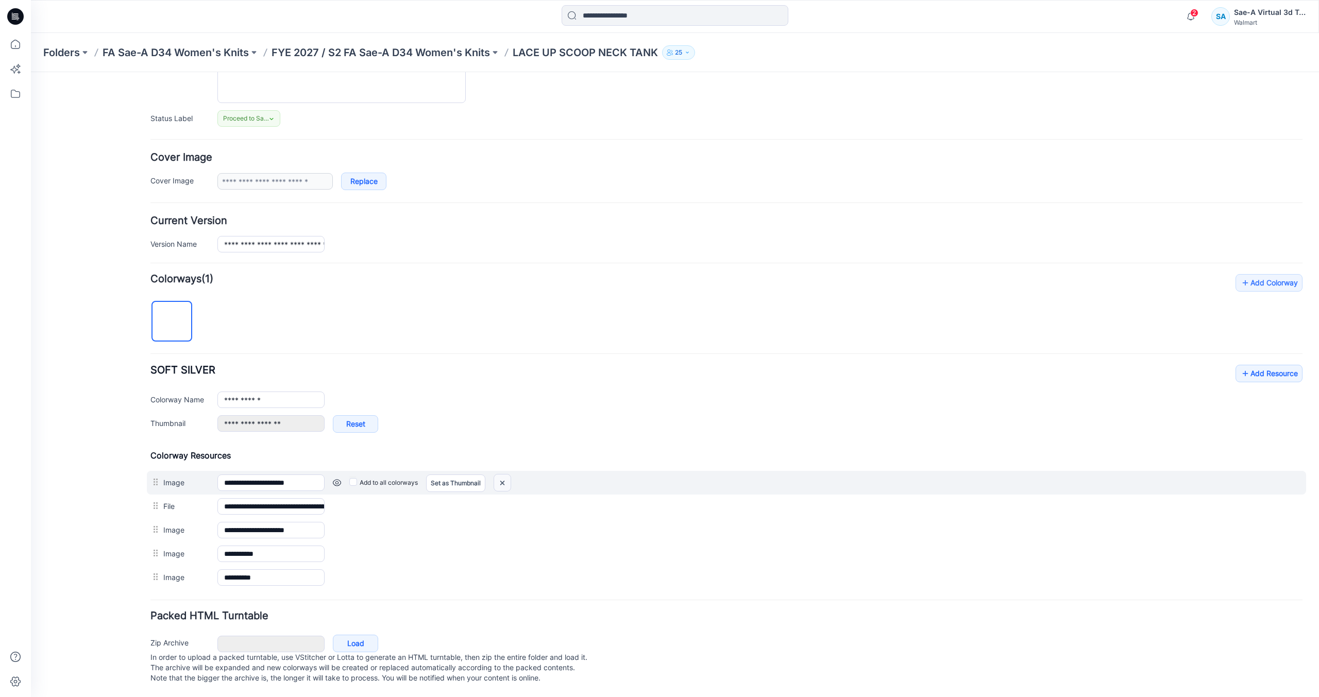
drag, startPoint x: 506, startPoint y: 475, endPoint x: 739, endPoint y: 129, distance: 416.7
click at [506, 475] on img at bounding box center [502, 482] width 16 height 17
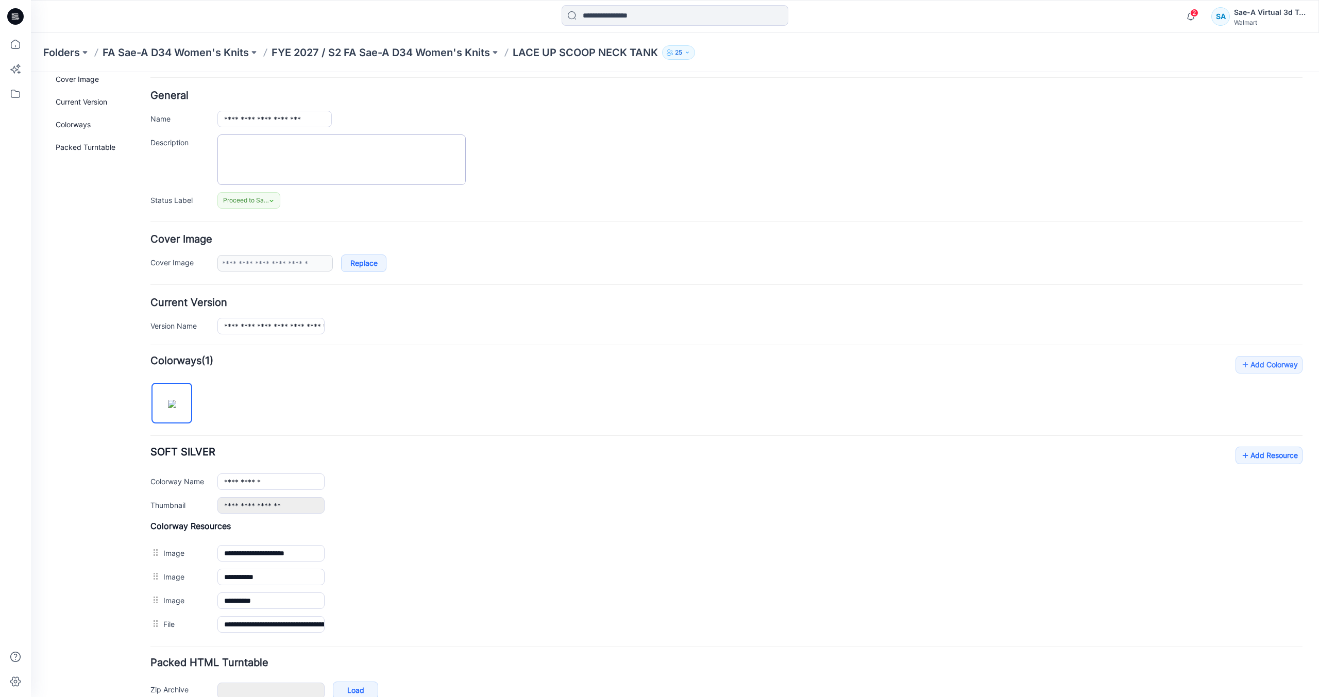
scroll to position [0, 0]
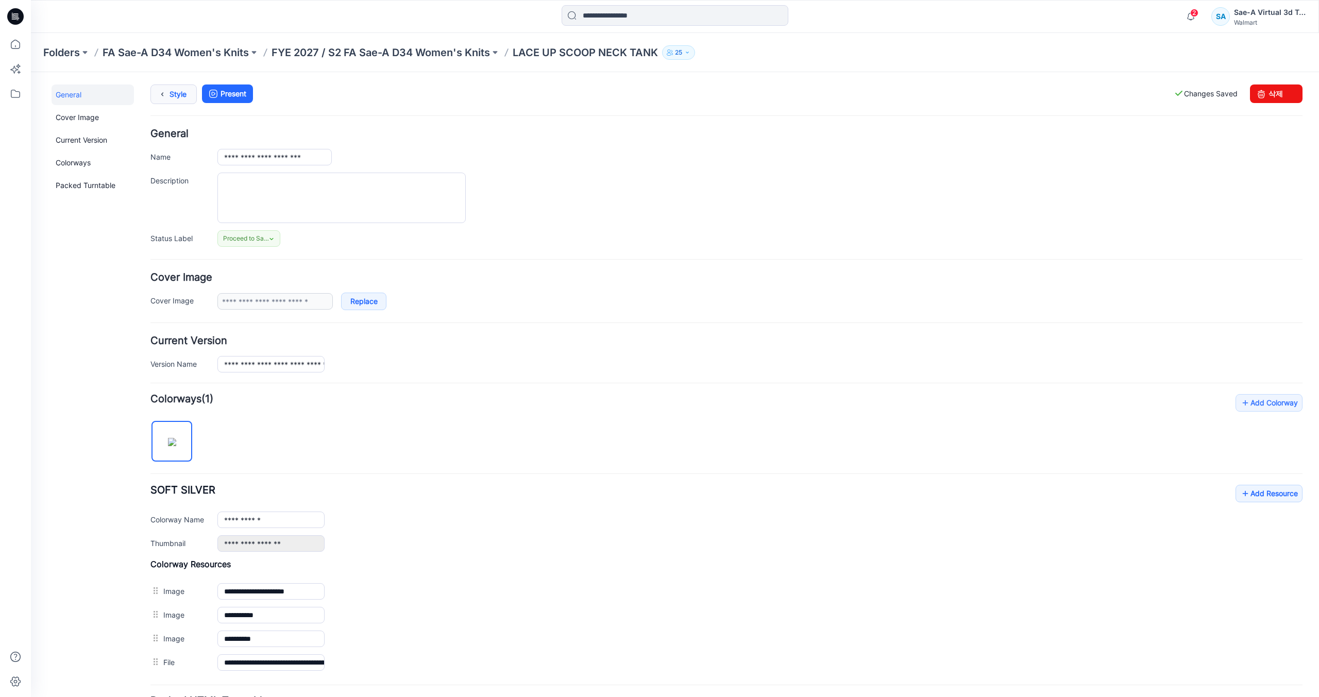
click at [174, 89] on link "Style" at bounding box center [173, 94] width 46 height 20
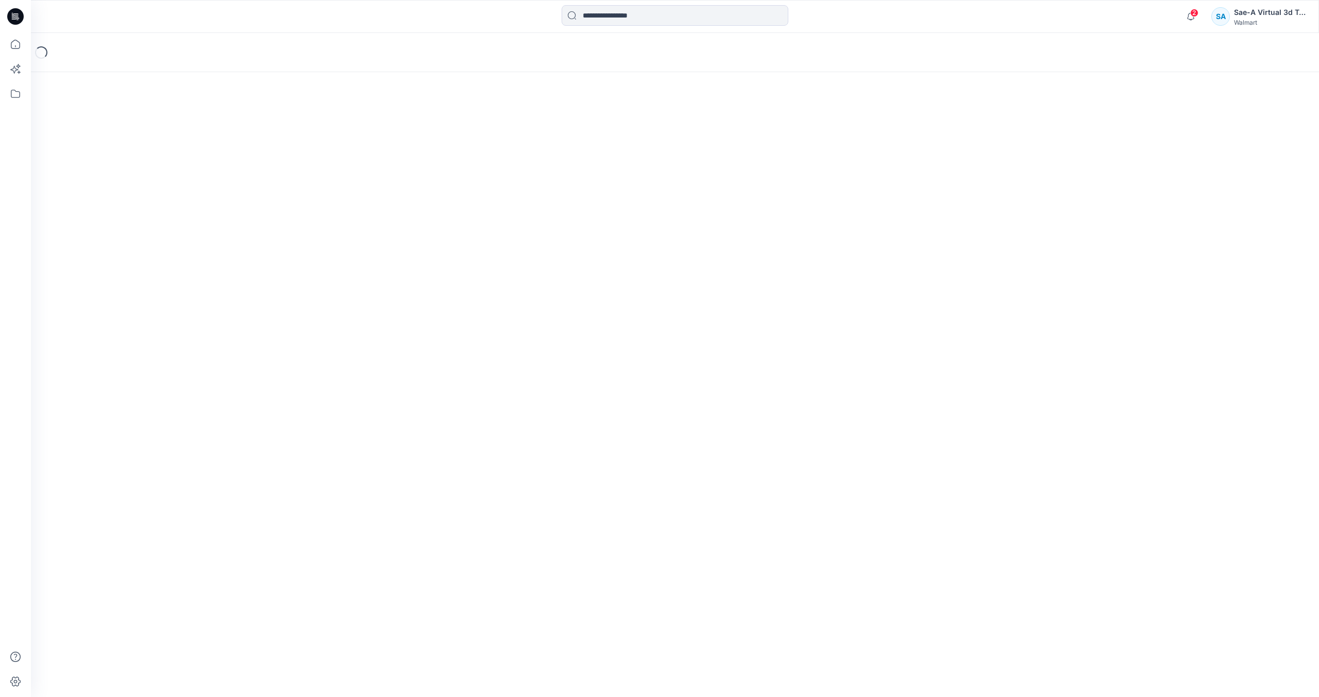
click at [20, 21] on icon at bounding box center [15, 16] width 16 height 16
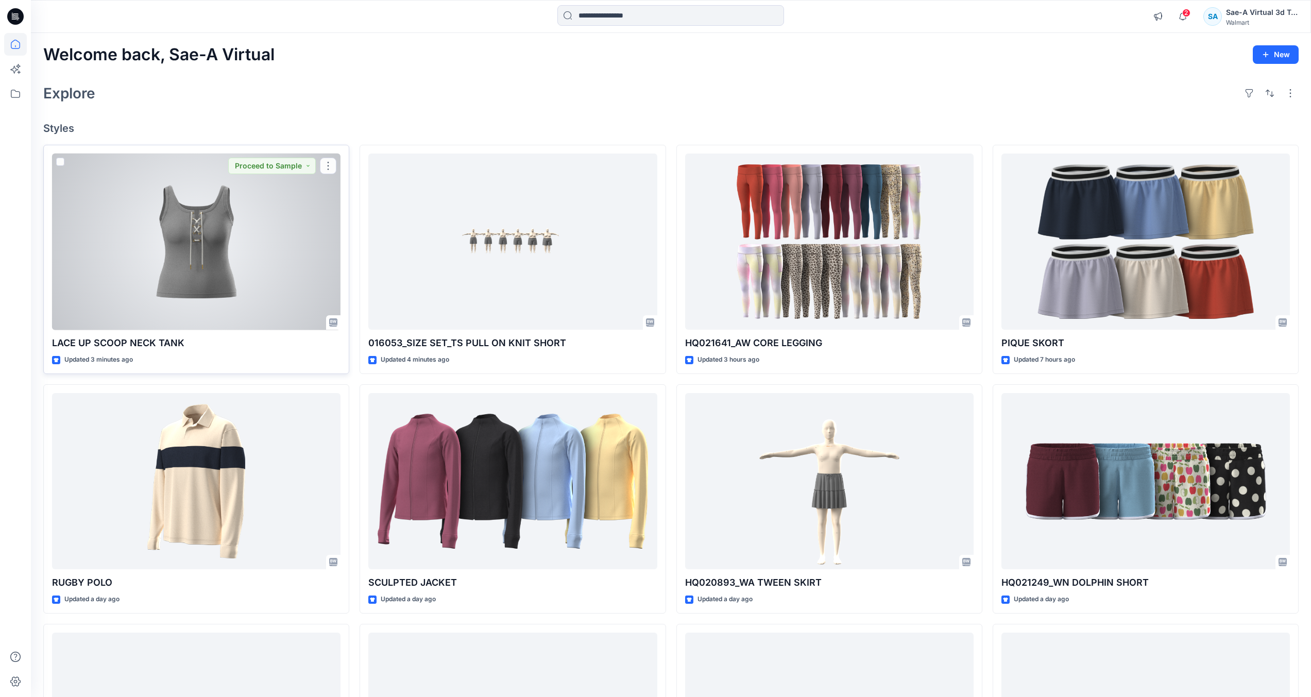
click at [234, 265] on div at bounding box center [196, 241] width 288 height 177
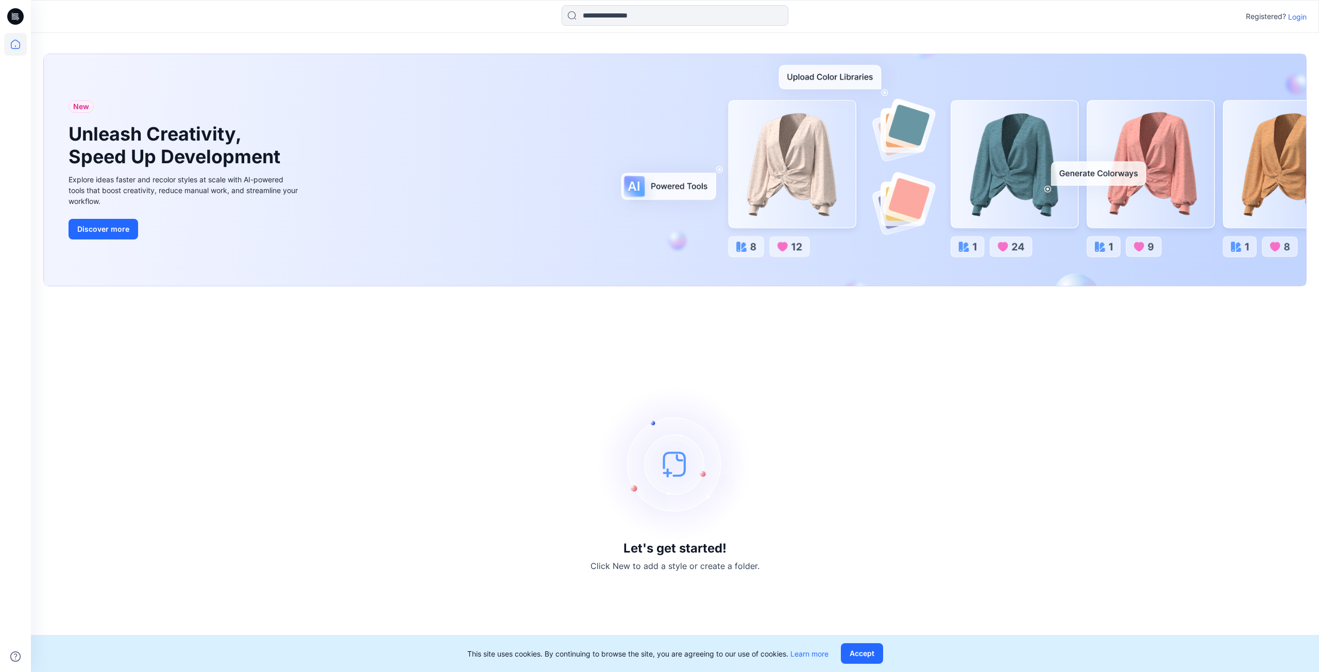
click at [655, 18] on p "Login" at bounding box center [1297, 16] width 19 height 11
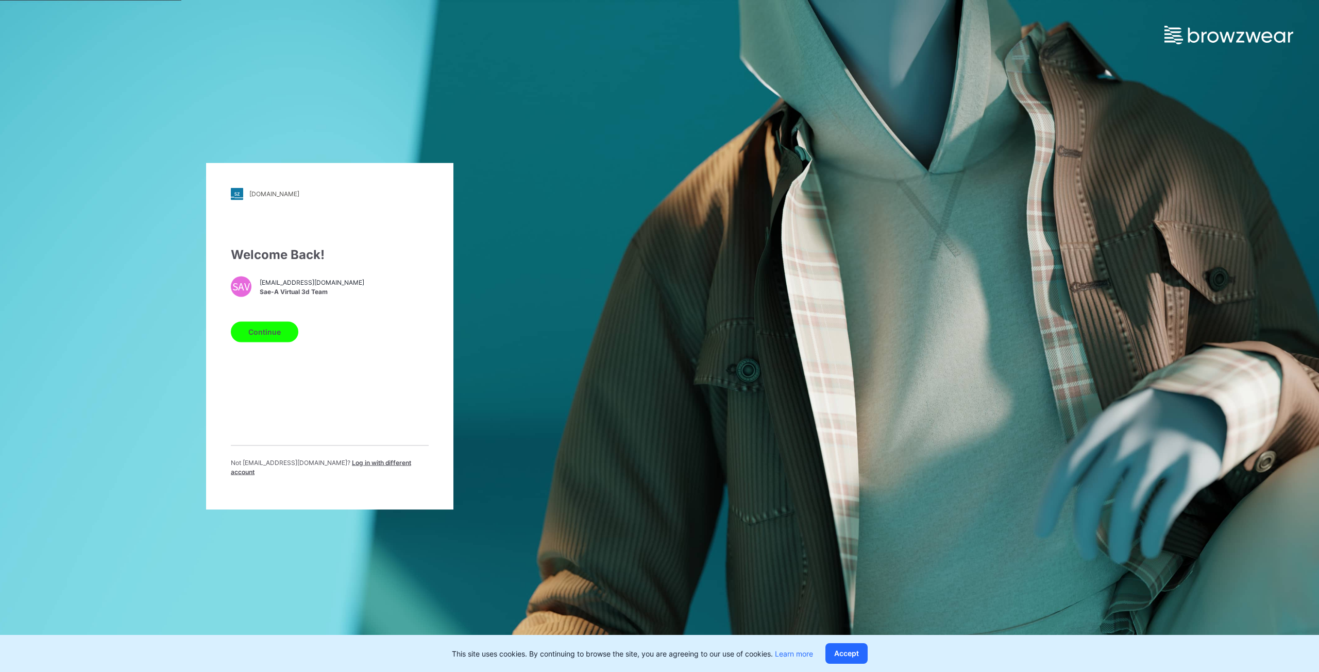
click at [267, 342] on button "Continue" at bounding box center [264, 331] width 67 height 21
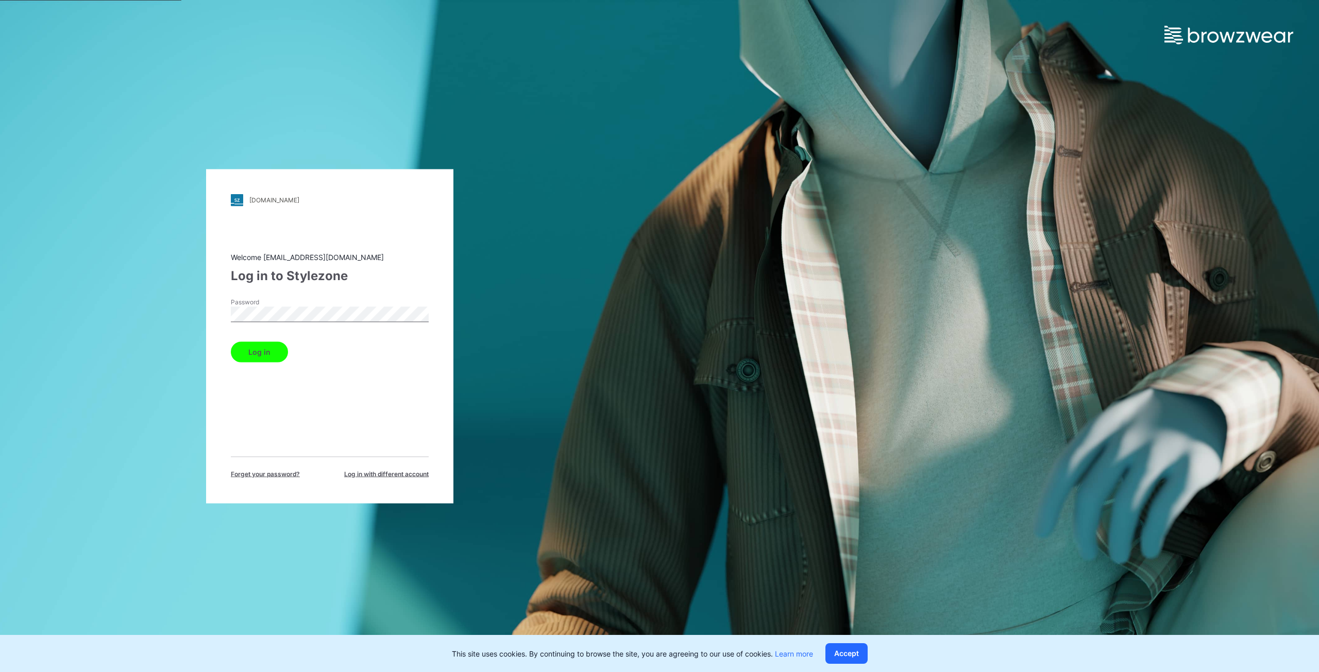
click at [231, 341] on button "Log in" at bounding box center [259, 351] width 57 height 21
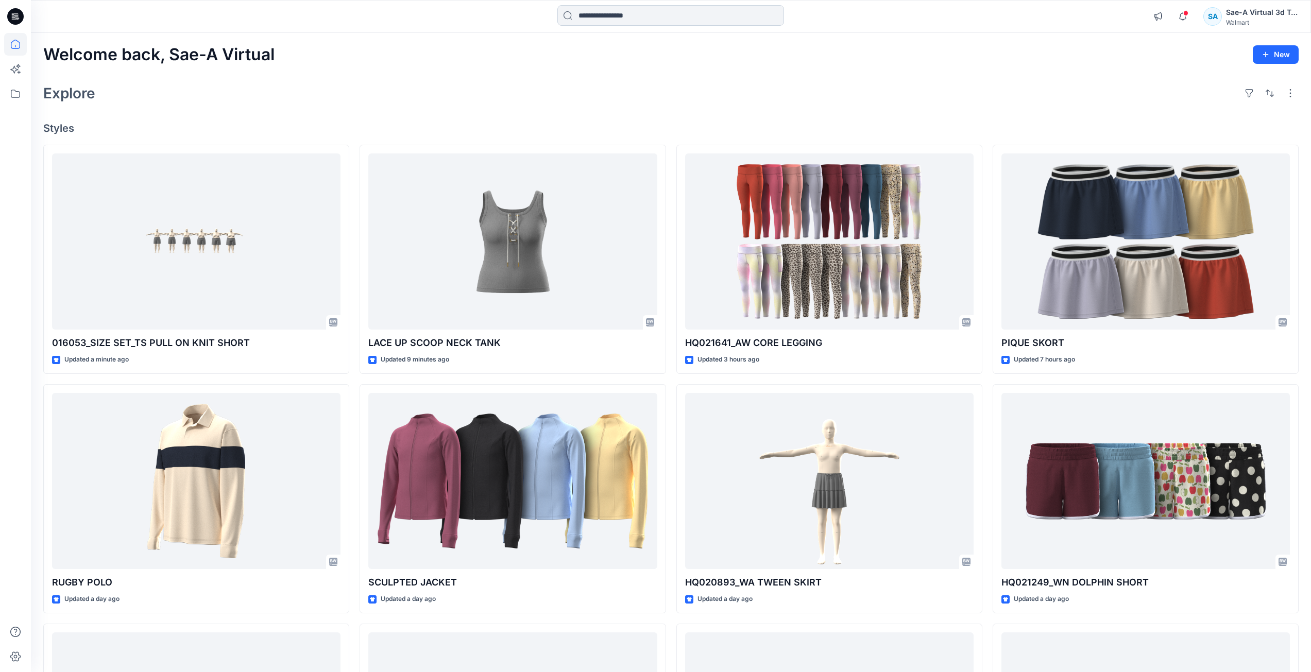
click at [649, 18] on input at bounding box center [670, 15] width 227 height 21
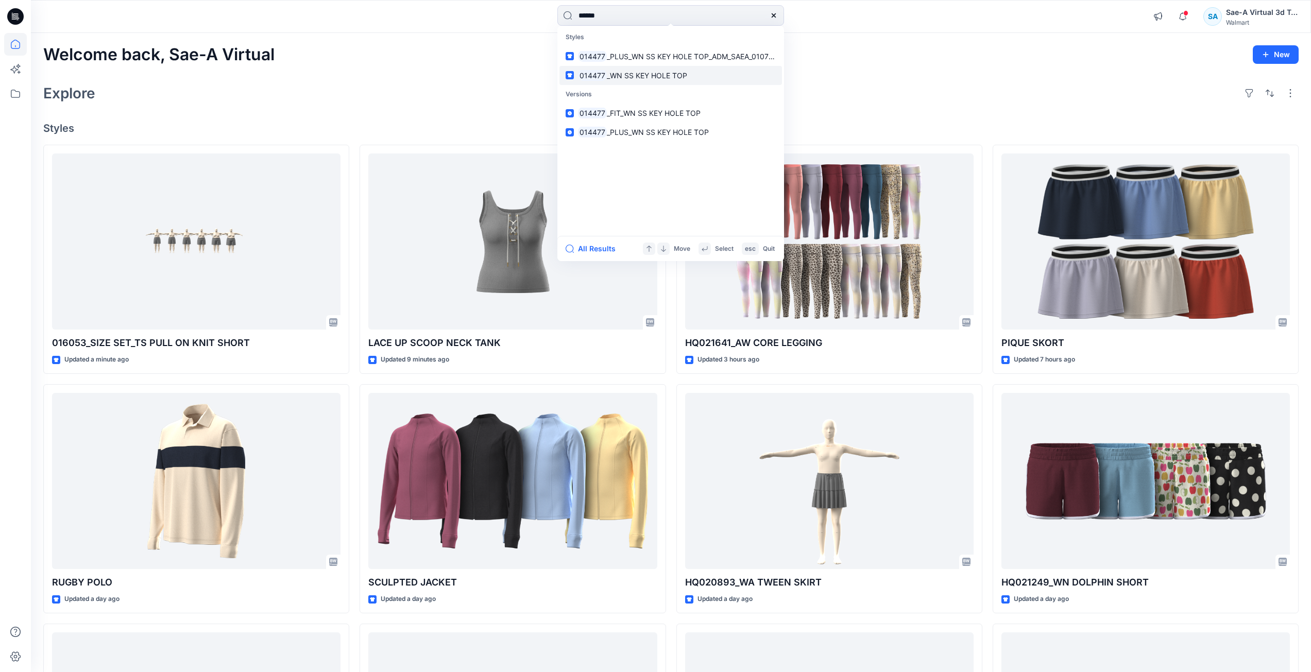
type input "******"
click at [653, 72] on span "_WN SS KEY HOLE TOP" at bounding box center [647, 75] width 80 height 9
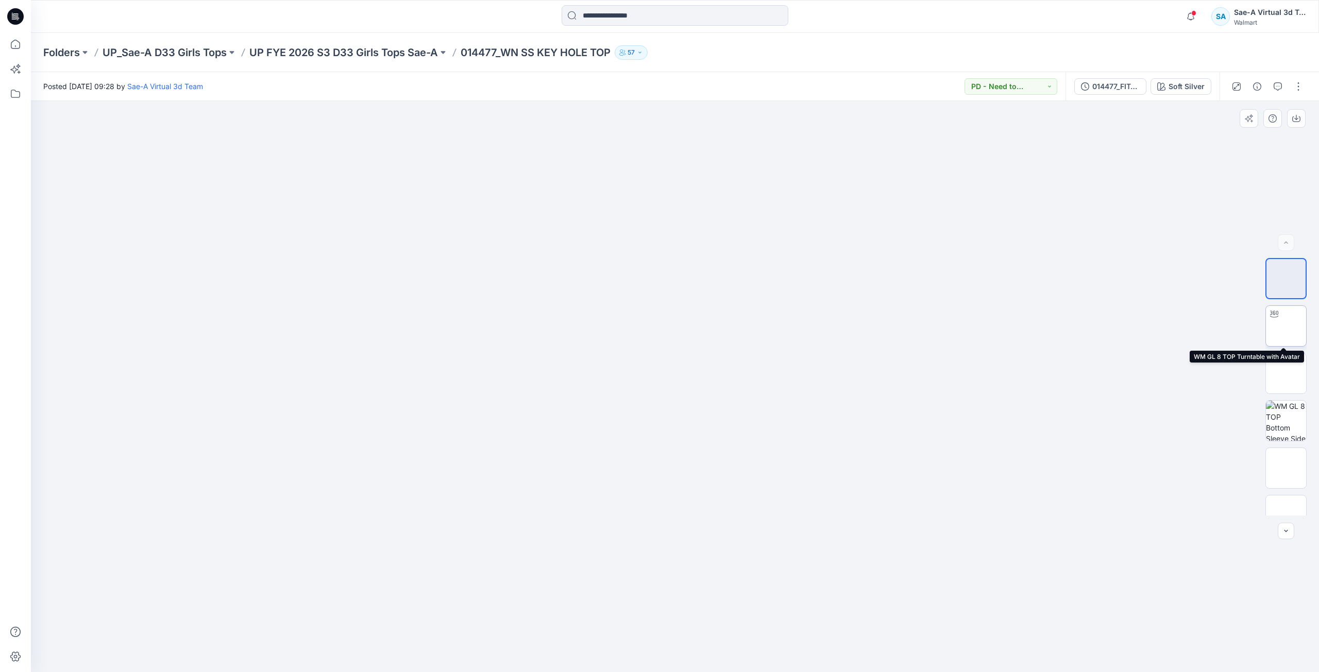
click at [655, 326] on img at bounding box center [1286, 326] width 0 height 0
click at [655, 445] on img at bounding box center [1285, 447] width 21 height 11
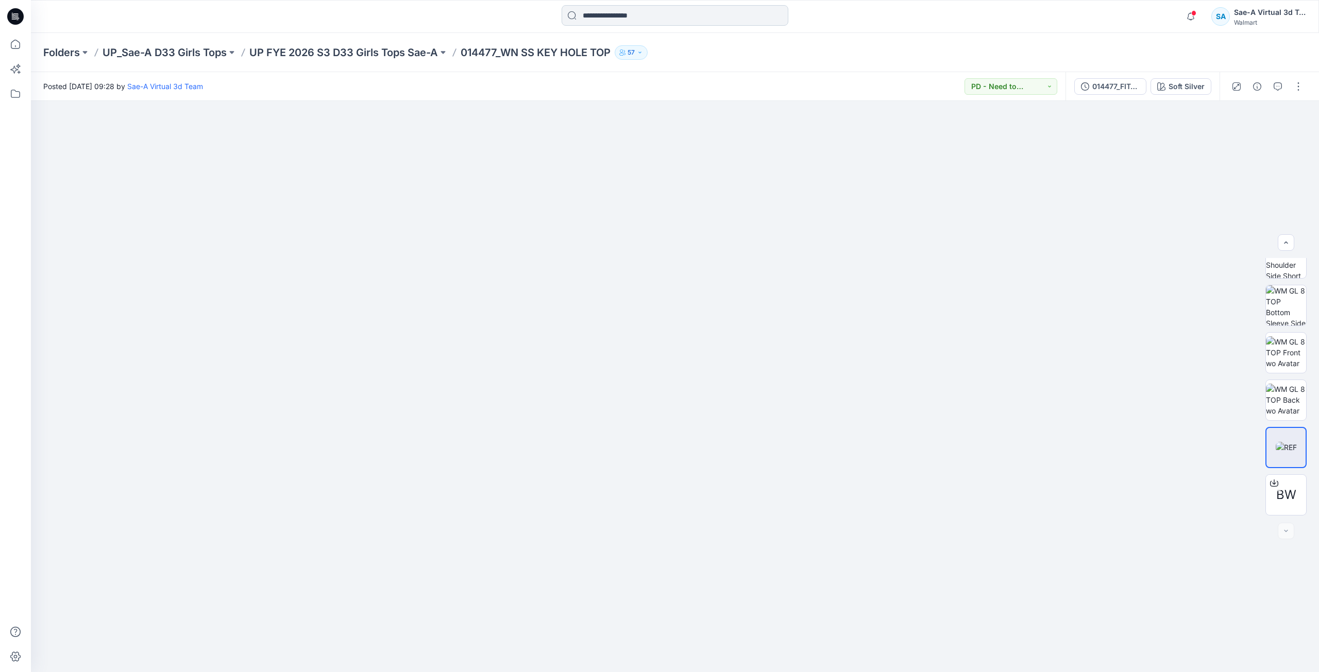
click at [617, 14] on input at bounding box center [674, 15] width 227 height 21
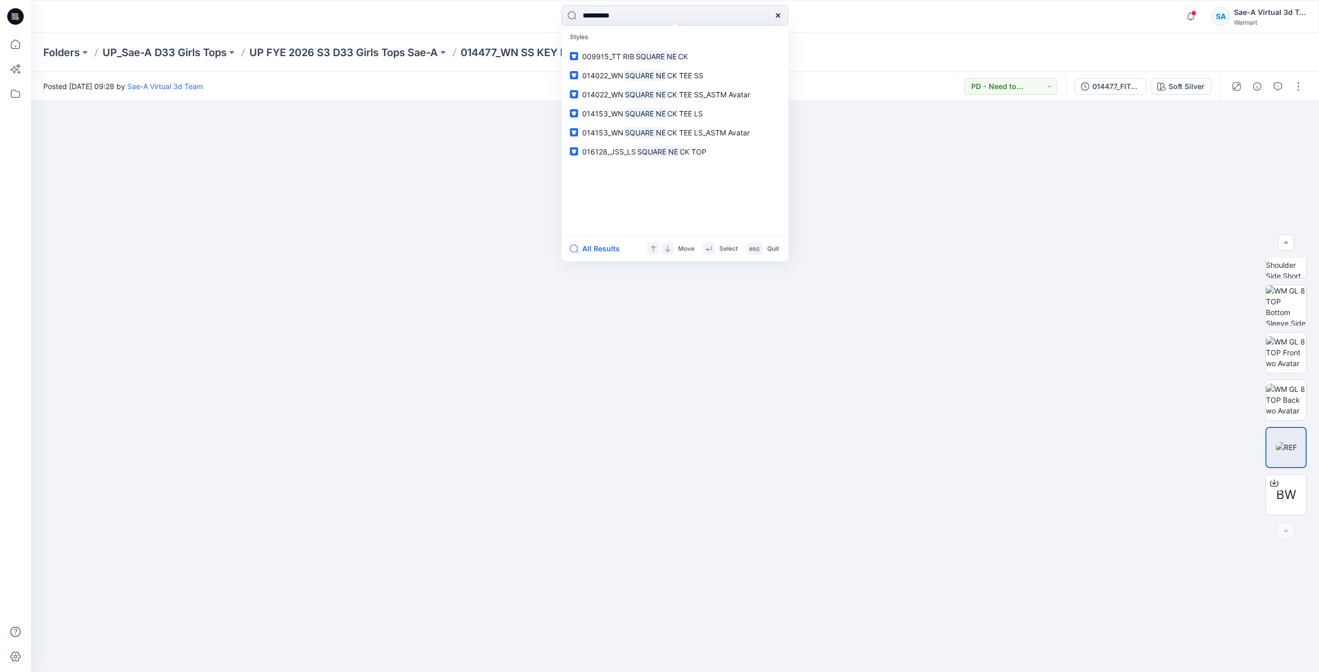
type input "**********"
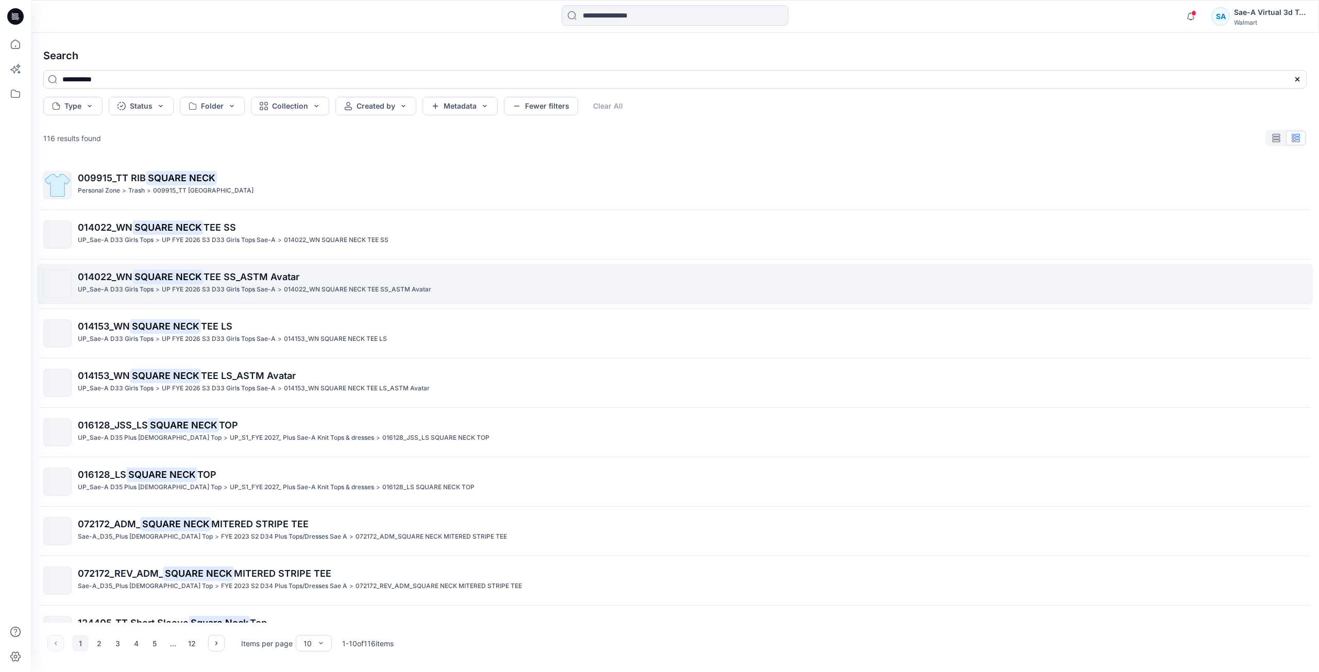
drag, startPoint x: 215, startPoint y: 225, endPoint x: 137, endPoint y: 276, distance: 93.4
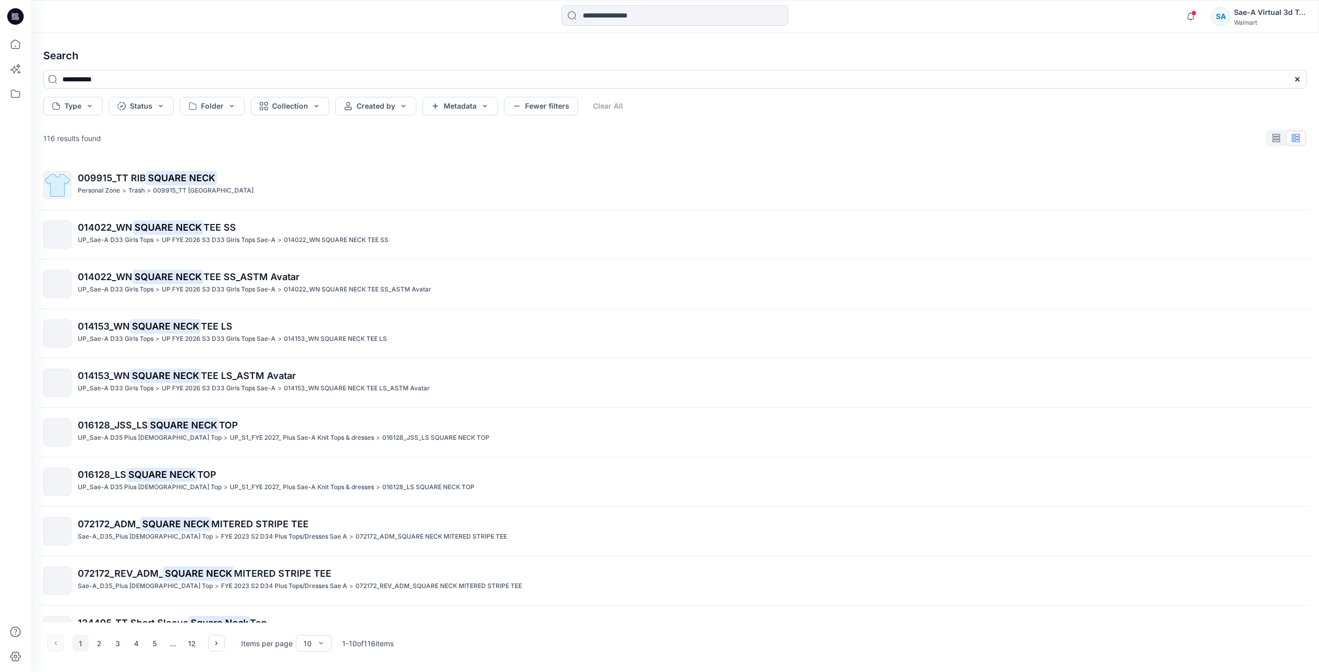
scroll to position [32, 0]
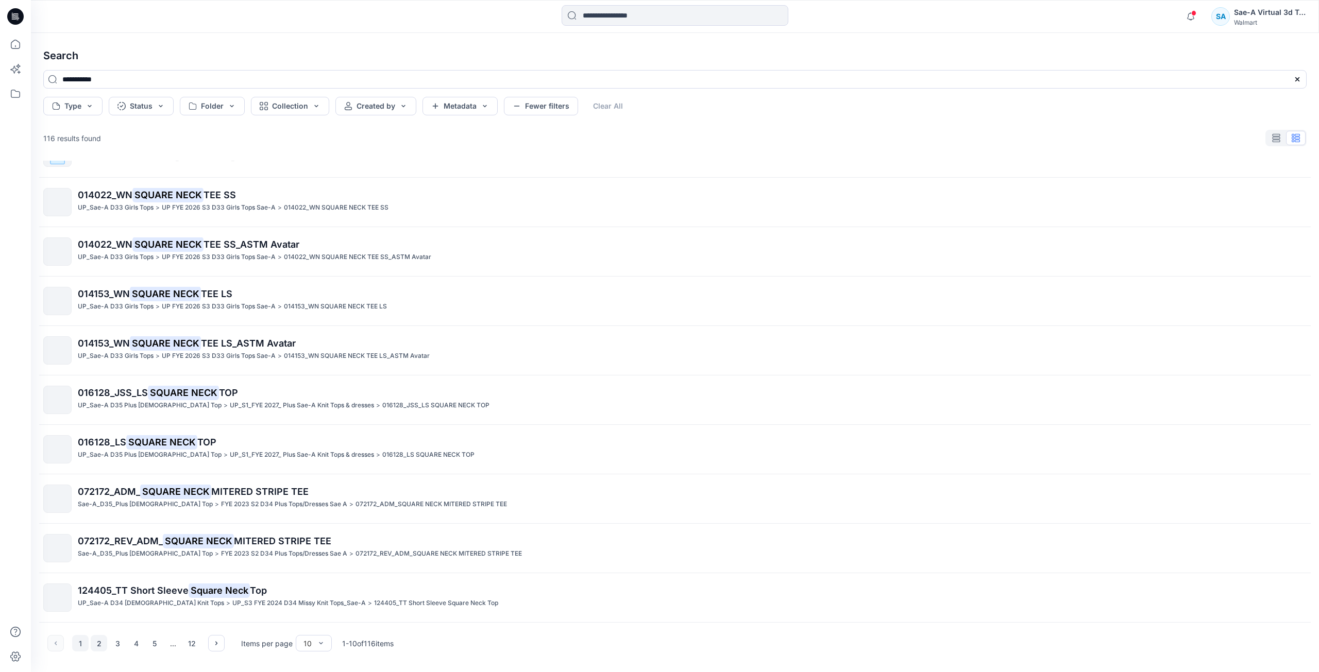
click at [104, 548] on button "2" at bounding box center [99, 643] width 16 height 16
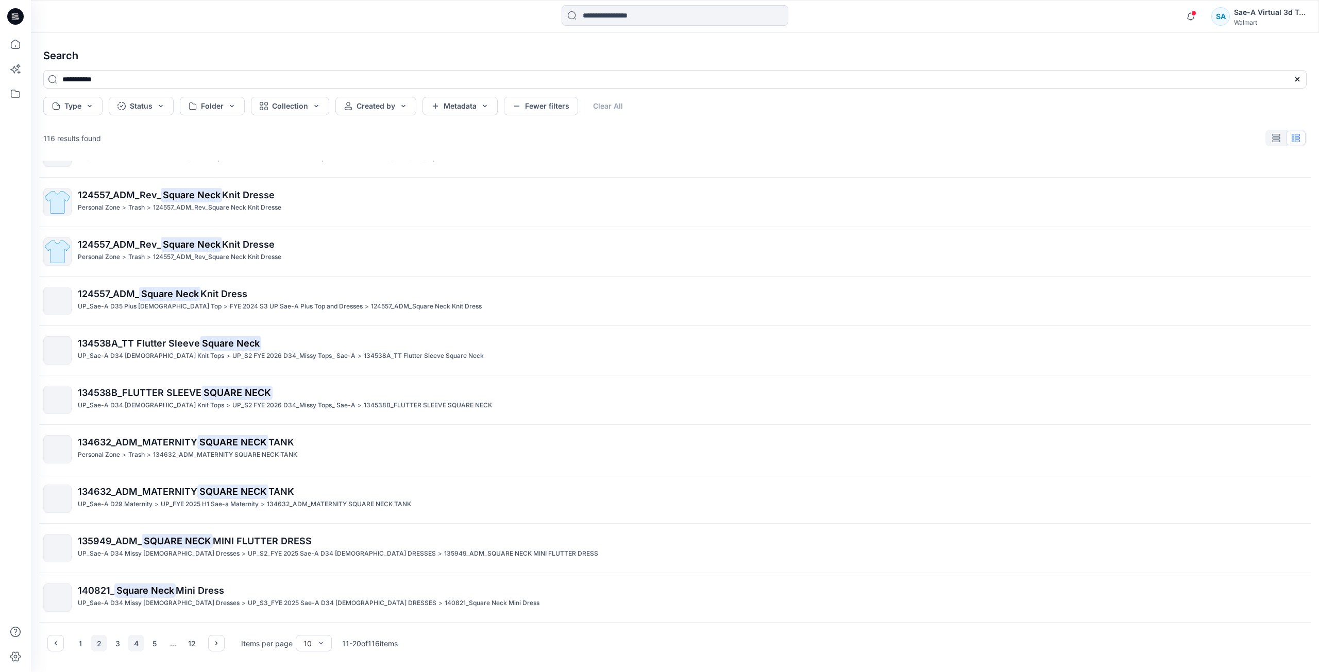
click at [134, 548] on button "4" at bounding box center [136, 643] width 16 height 16
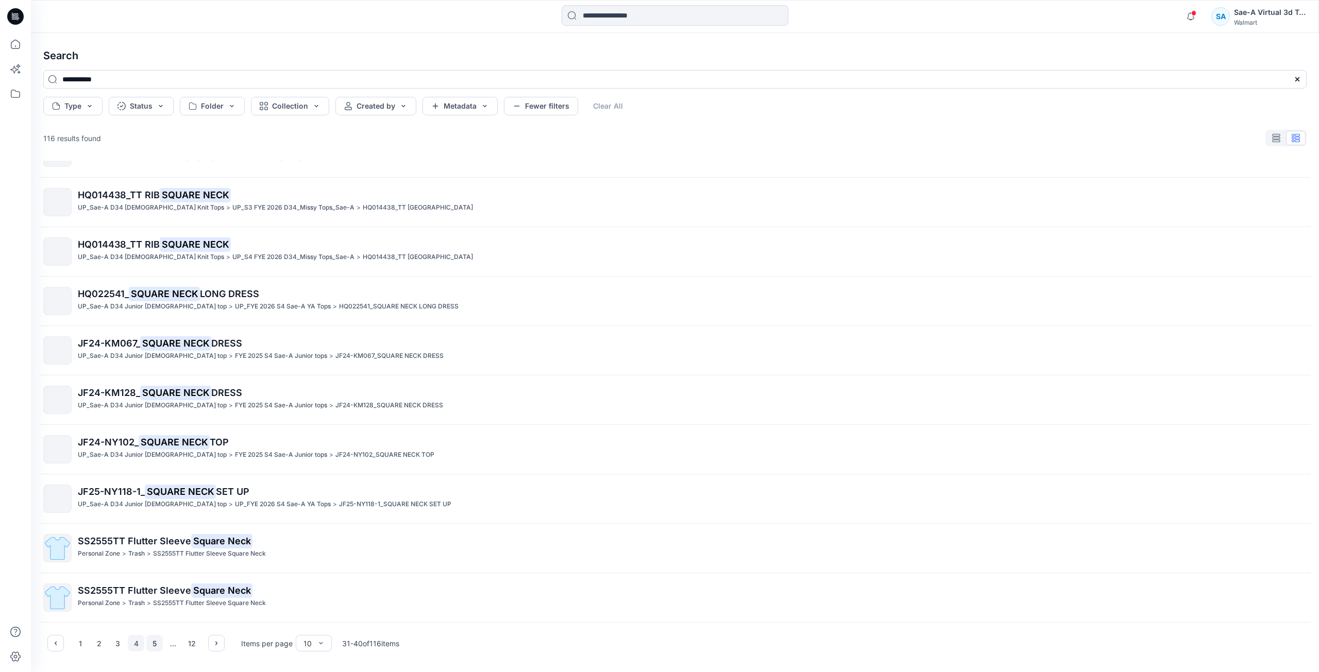
click at [150, 548] on button "5" at bounding box center [154, 643] width 16 height 16
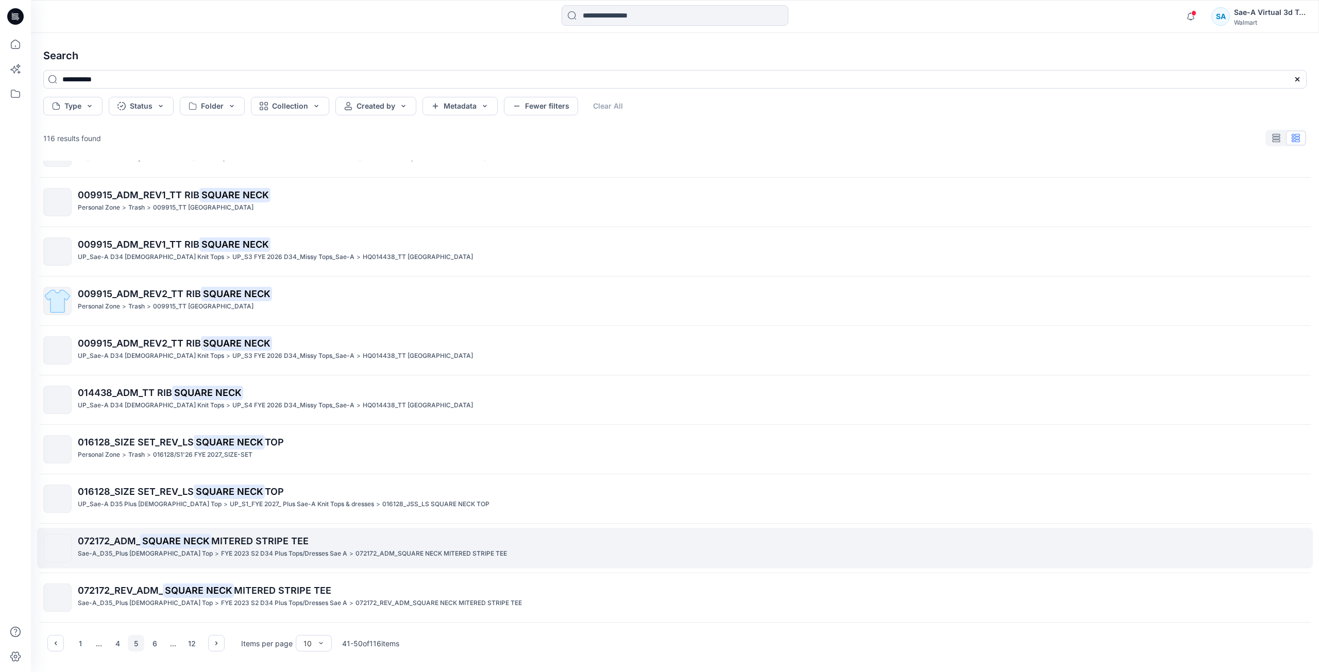
scroll to position [0, 0]
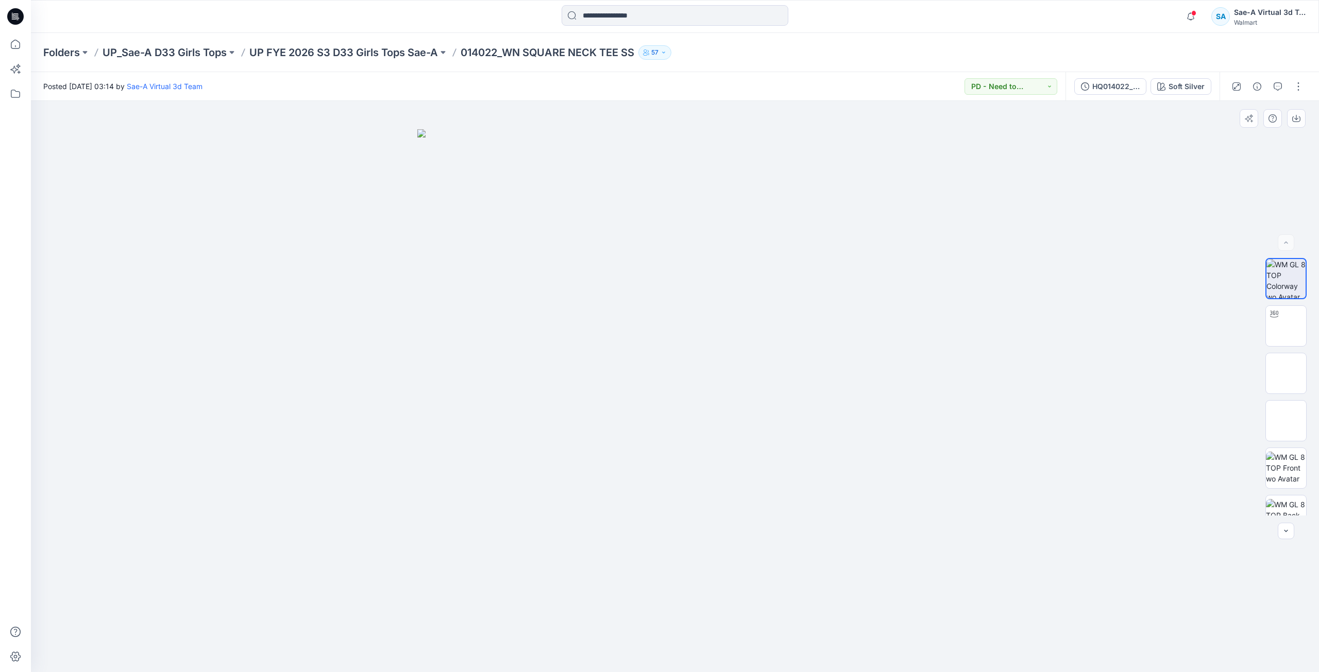
click at [617, 547] on img at bounding box center [674, 400] width 515 height 543
click at [1127, 83] on div "HQ014022_FIT_WN SQUARE NK TOP SS" at bounding box center [1115, 86] width 47 height 11
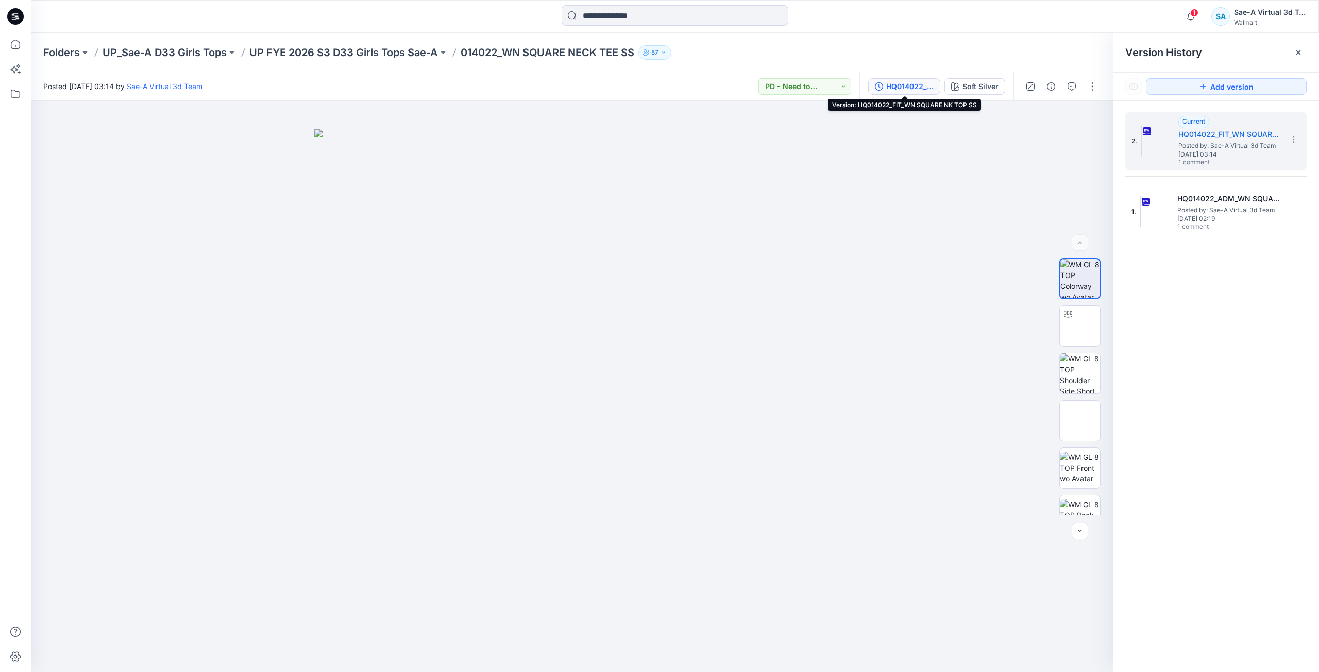
click at [20, 14] on icon at bounding box center [15, 16] width 16 height 16
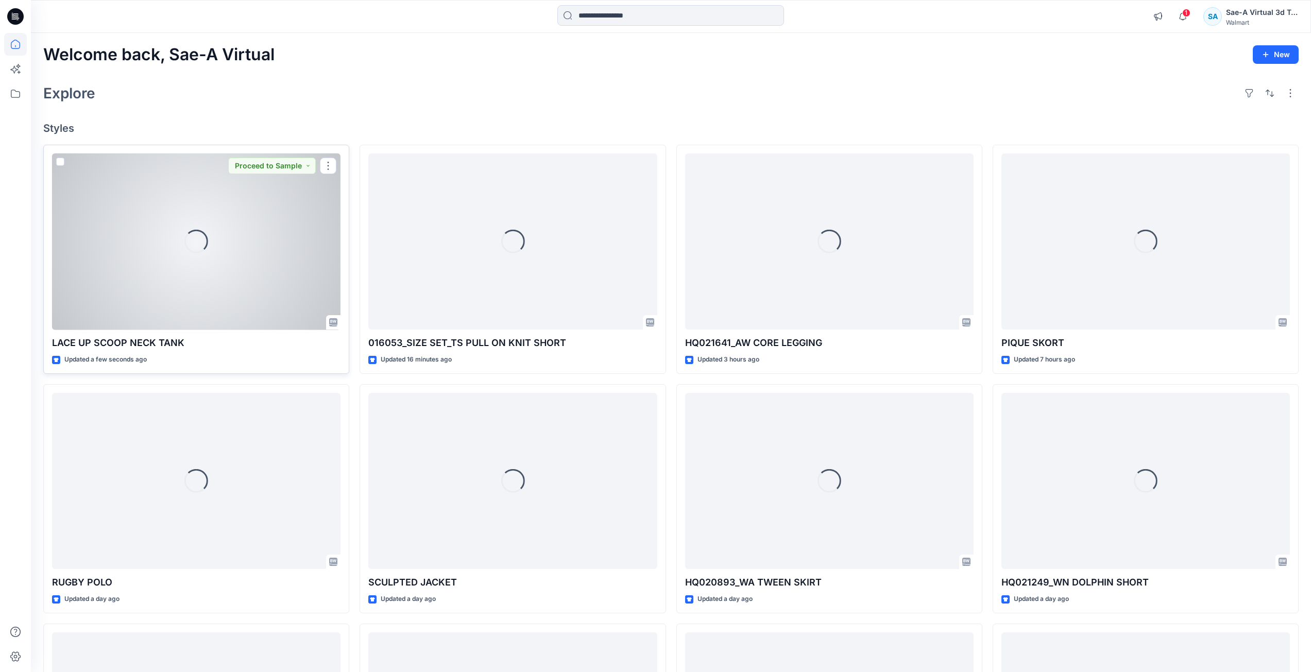
click at [200, 261] on div "Loading..." at bounding box center [196, 241] width 288 height 177
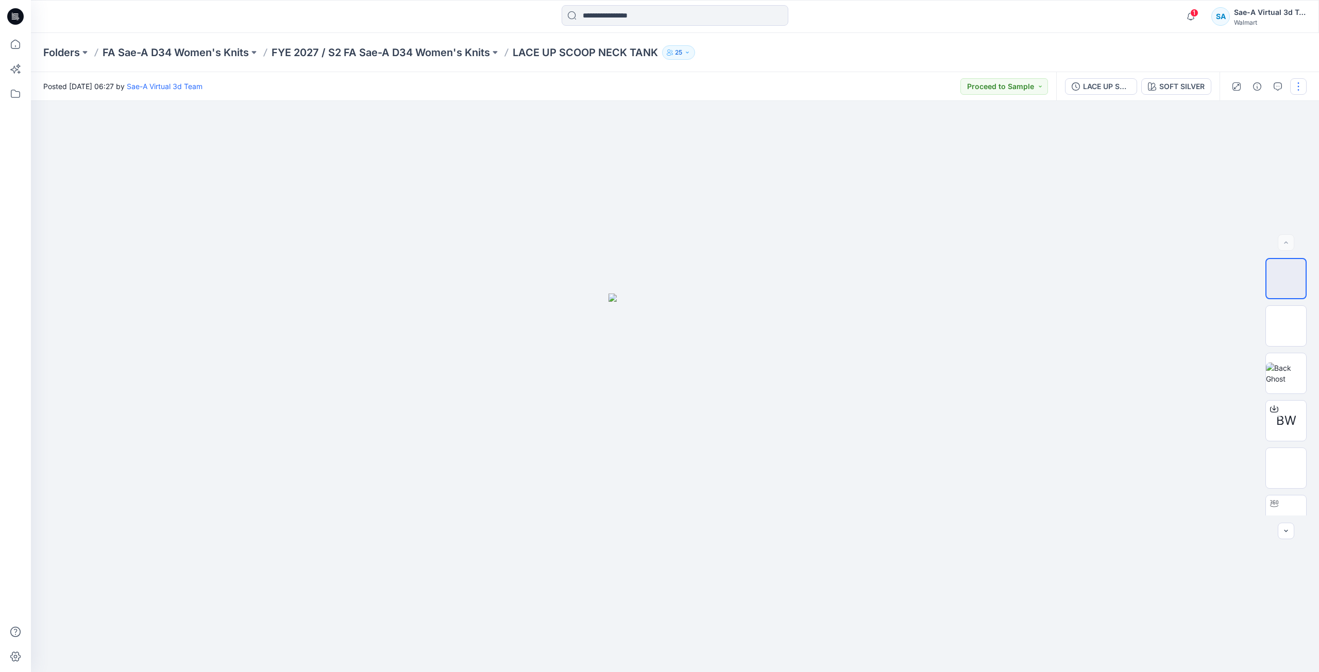
click at [1295, 93] on button "button" at bounding box center [1298, 86] width 16 height 16
click at [1246, 138] on button "Edit" at bounding box center [1254, 139] width 95 height 19
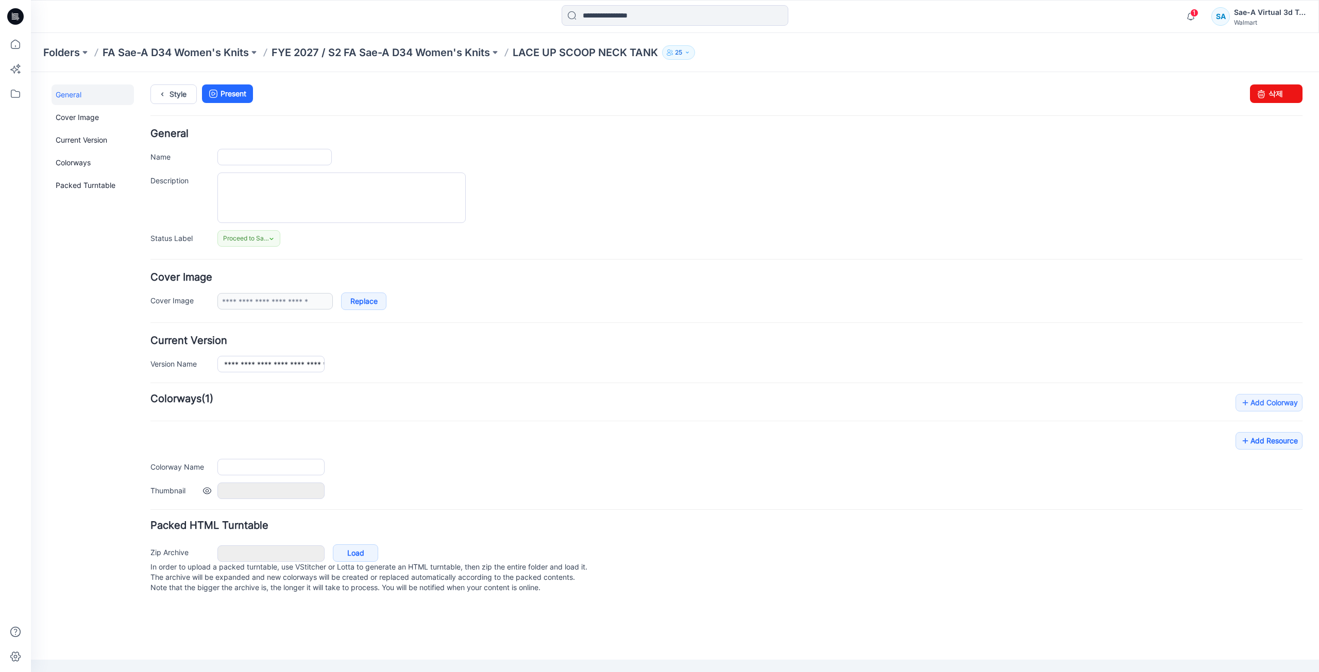
type input "**********"
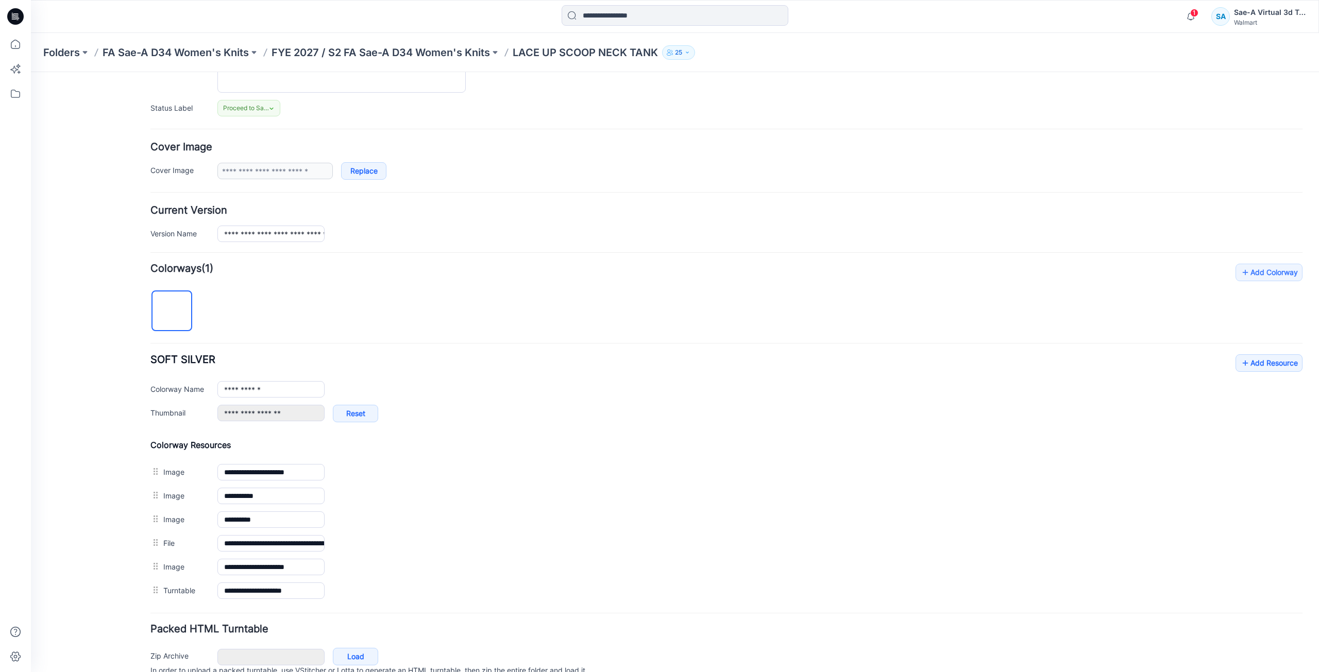
scroll to position [179, 0]
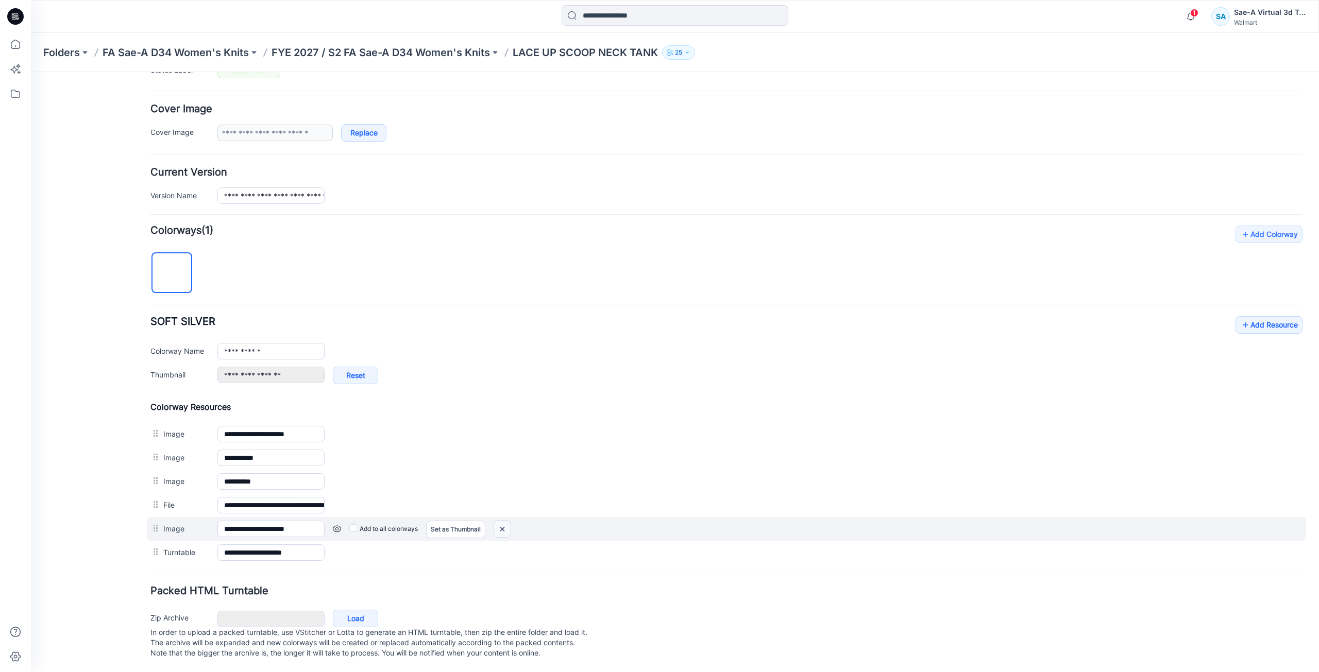
click at [31, 72] on img at bounding box center [31, 72] width 0 height 0
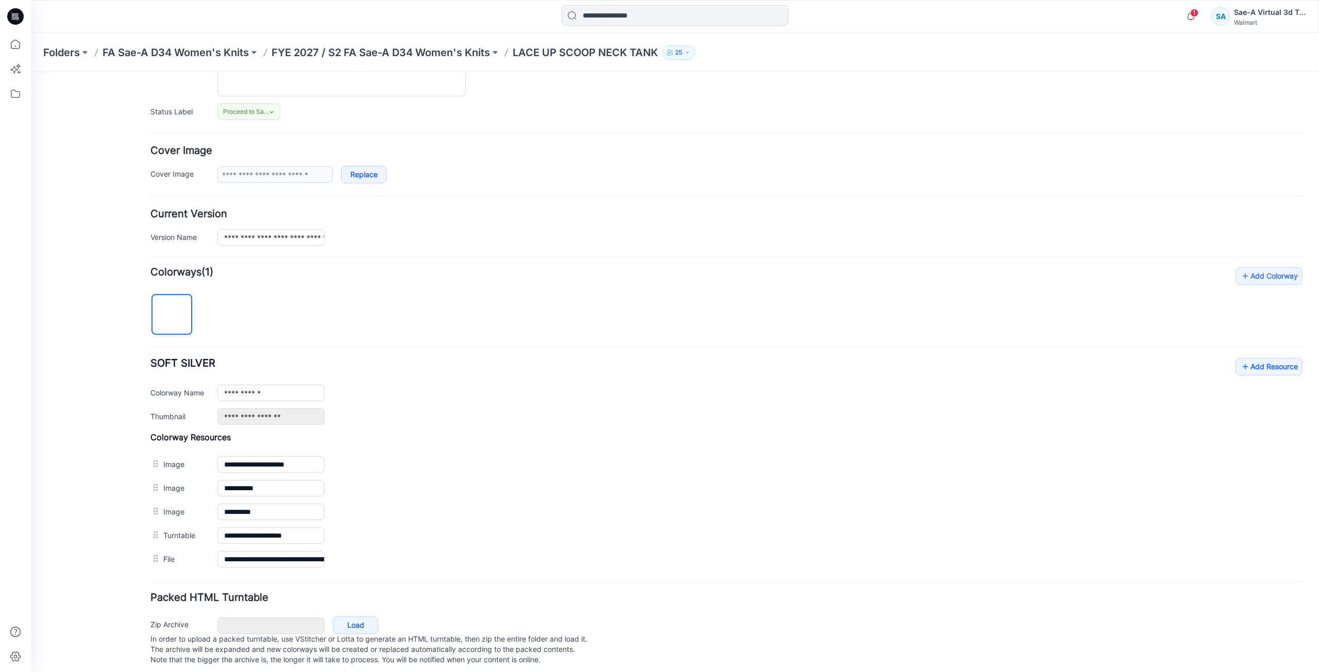
scroll to position [0, 0]
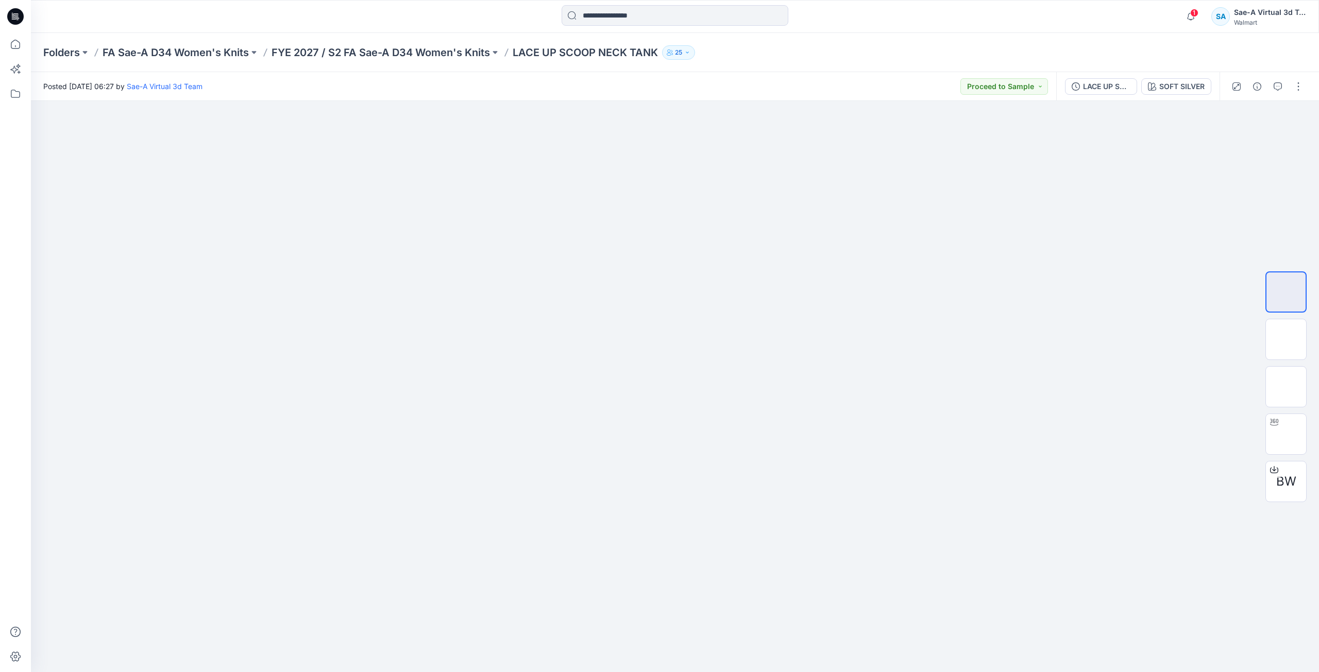
click at [23, 18] on icon at bounding box center [15, 16] width 16 height 16
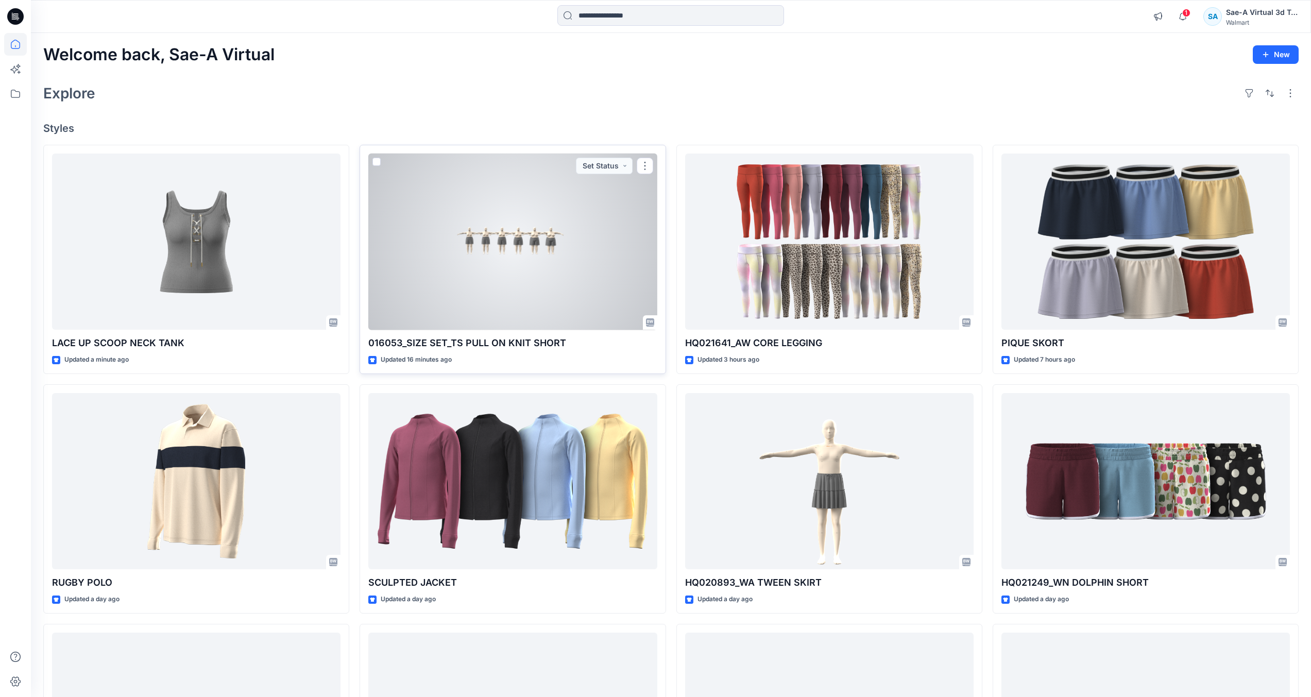
click at [565, 288] on div at bounding box center [512, 241] width 288 height 177
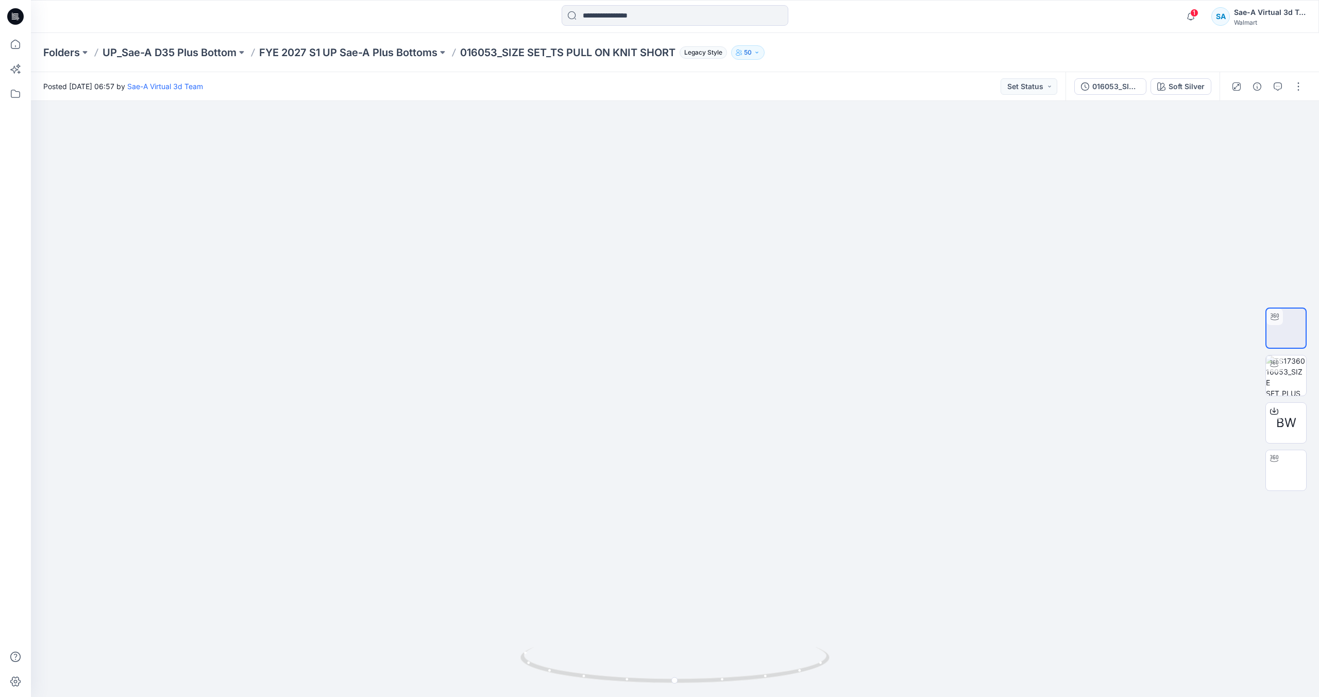
click at [12, 21] on icon at bounding box center [15, 16] width 16 height 16
